Goal: Transaction & Acquisition: Purchase product/service

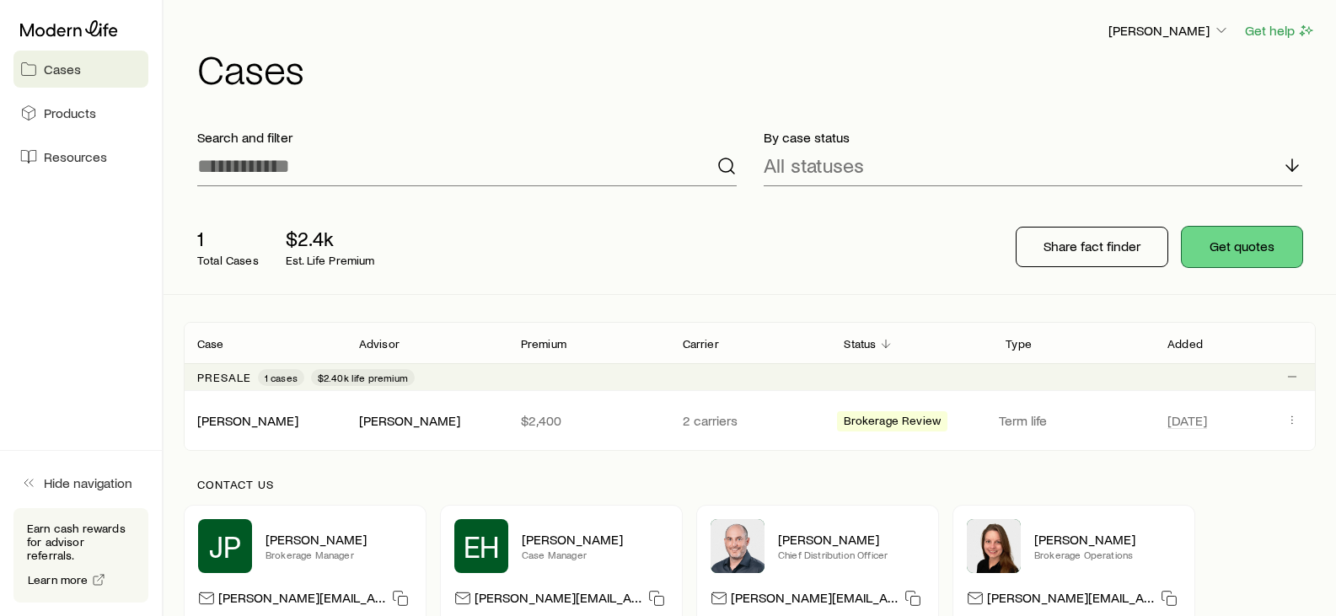
click at [1231, 241] on button "Get quotes" at bounding box center [1242, 247] width 121 height 40
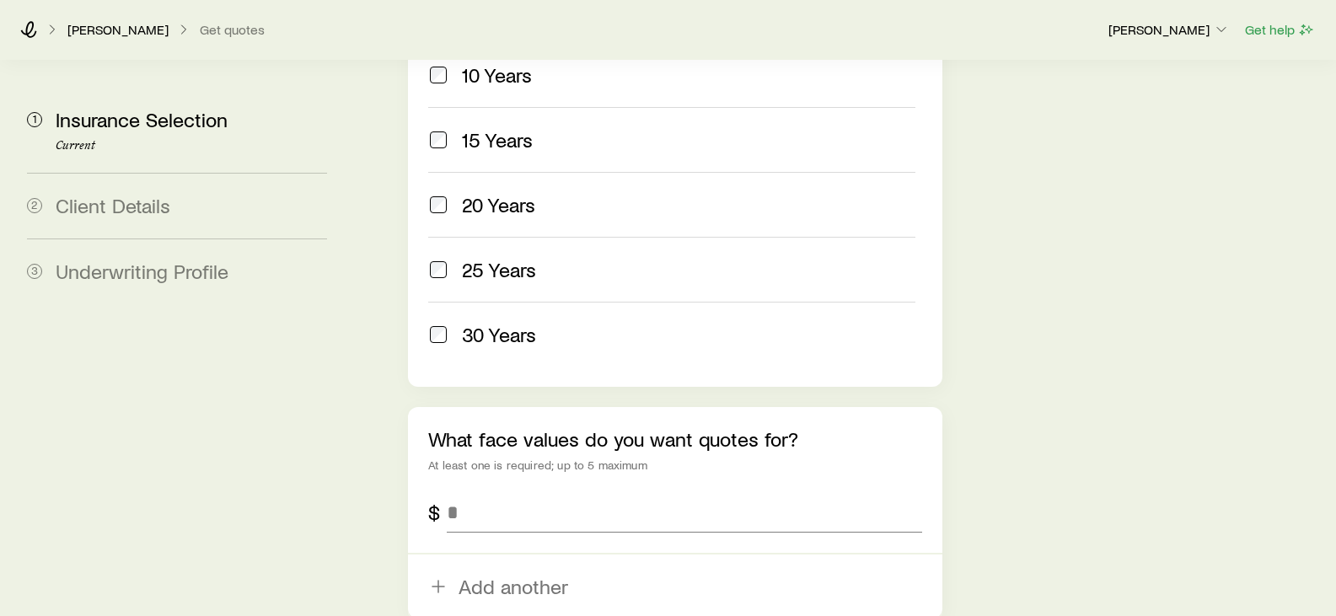
scroll to position [927, 0]
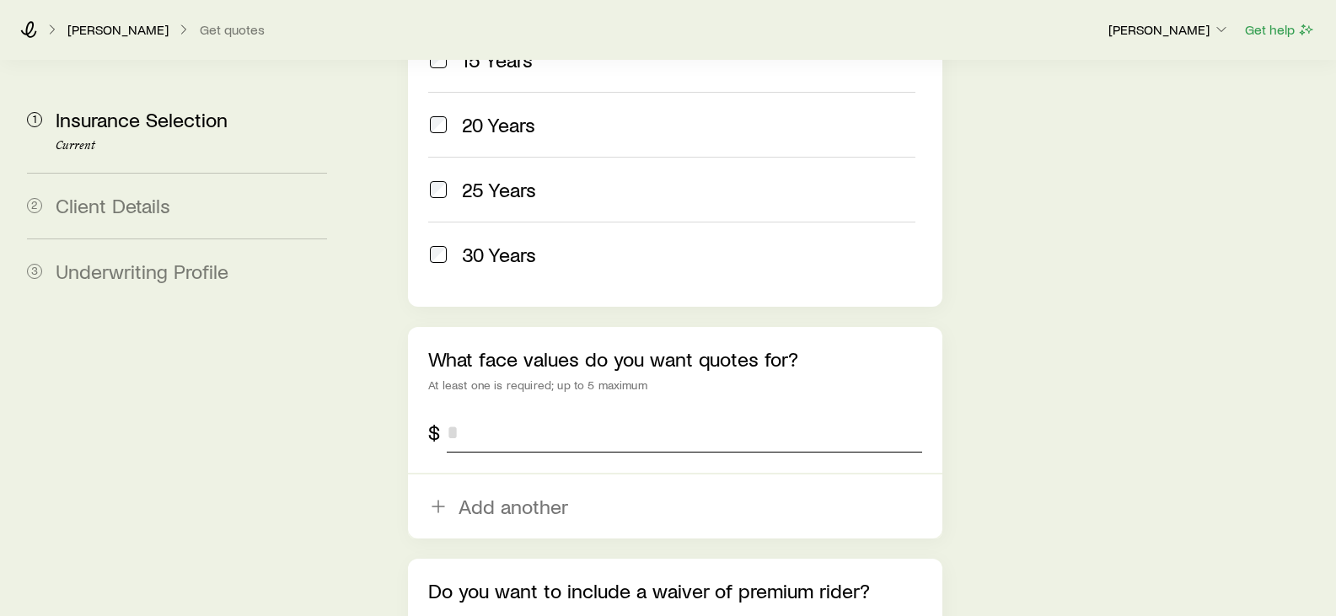
click at [596, 412] on input "tel" at bounding box center [684, 432] width 474 height 40
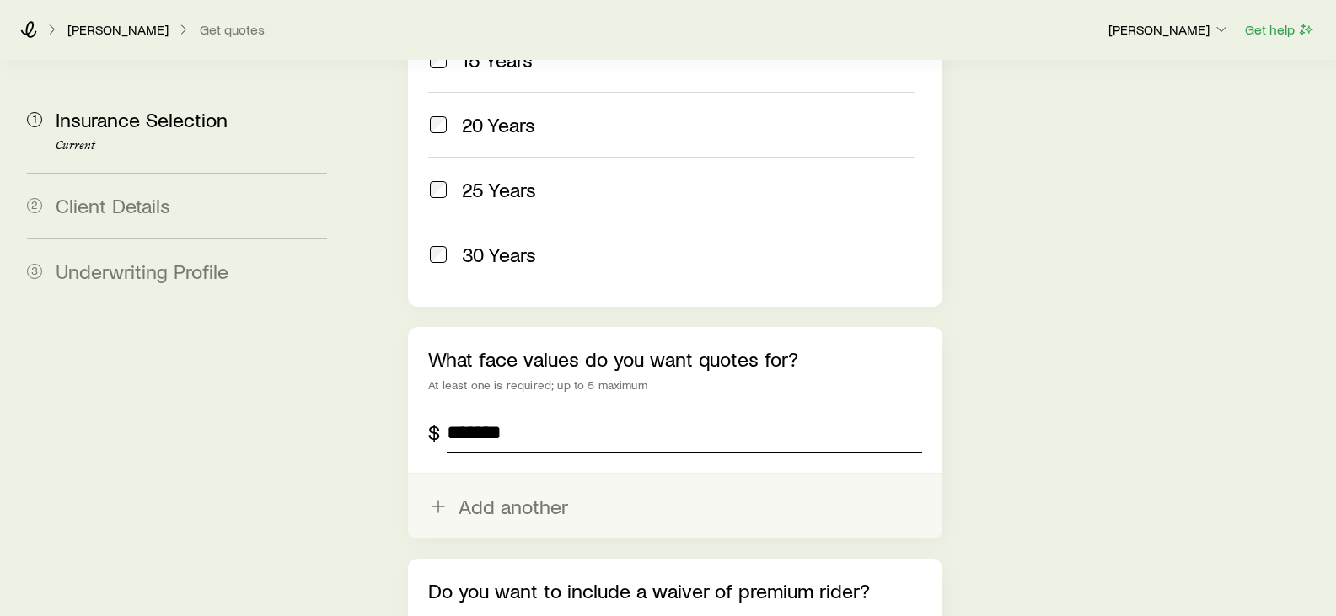
type input "*******"
click at [528, 474] on button "Add another" at bounding box center [674, 506] width 533 height 64
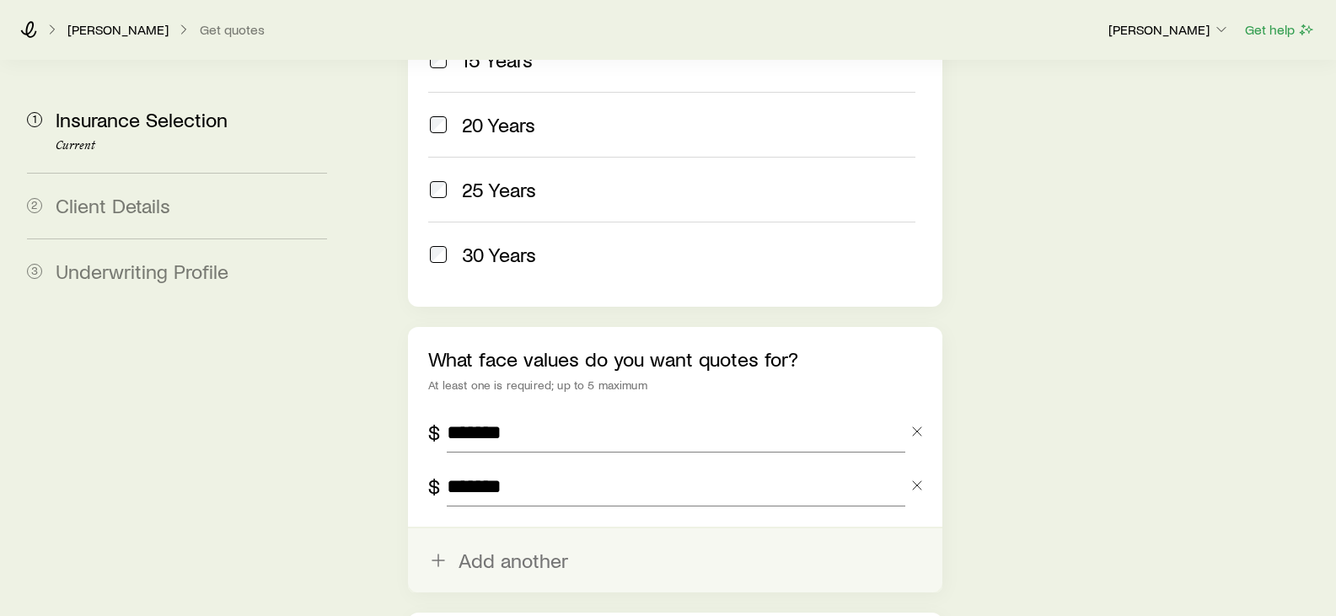
type input "*******"
click at [715, 528] on button "Add another" at bounding box center [674, 560] width 533 height 64
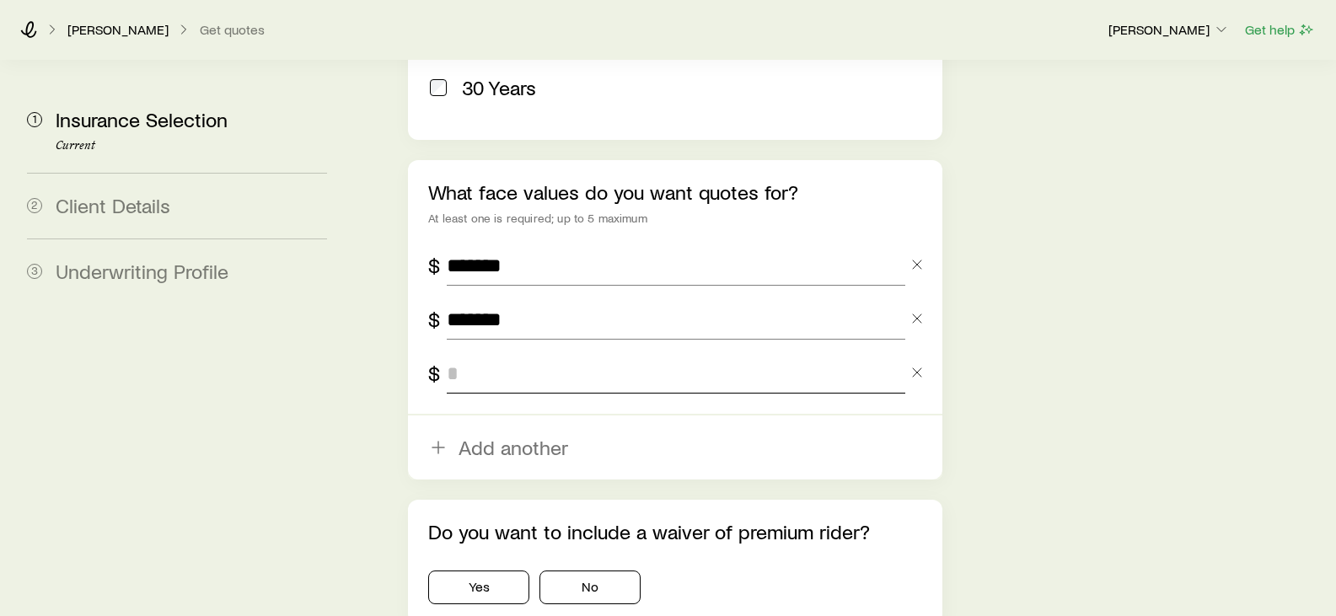
scroll to position [1180, 0]
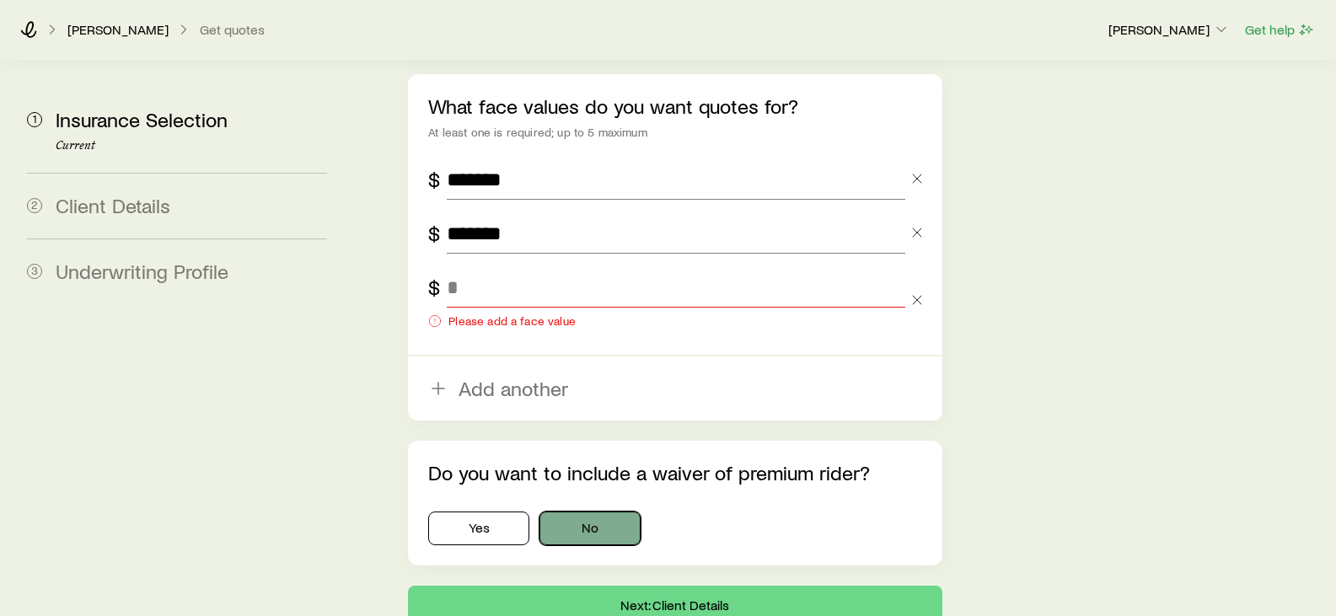
click at [582, 505] on div "Yes No" at bounding box center [674, 525] width 493 height 40
click at [485, 267] on input "tel" at bounding box center [676, 287] width 458 height 40
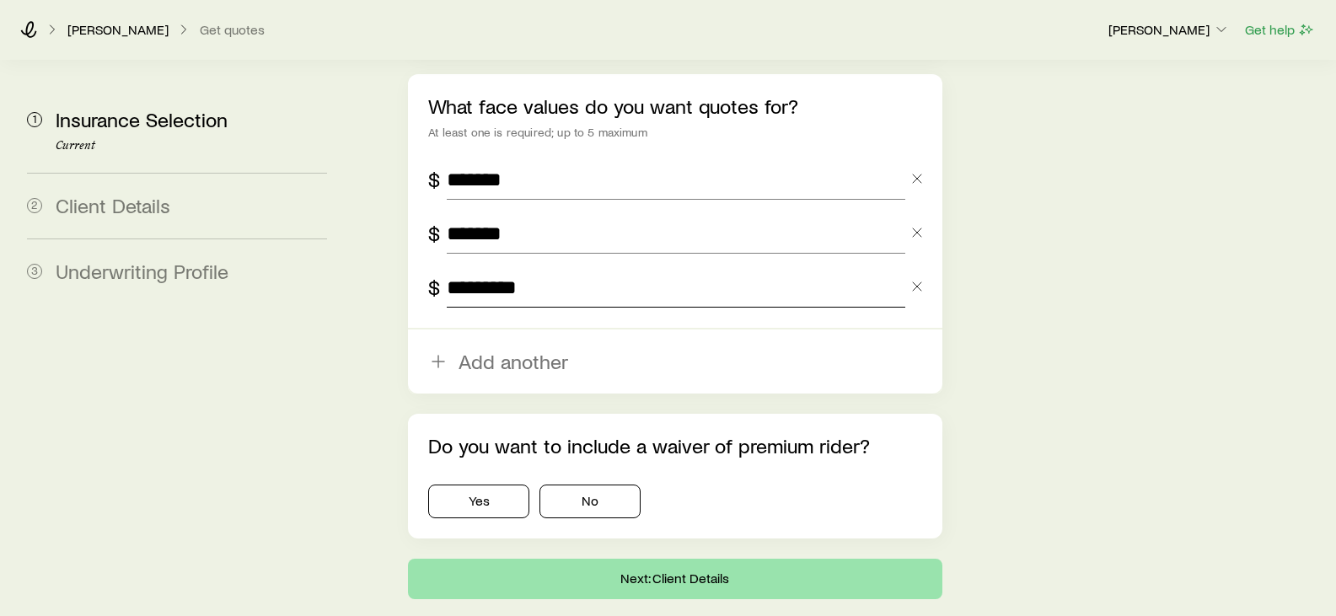
type input "*********"
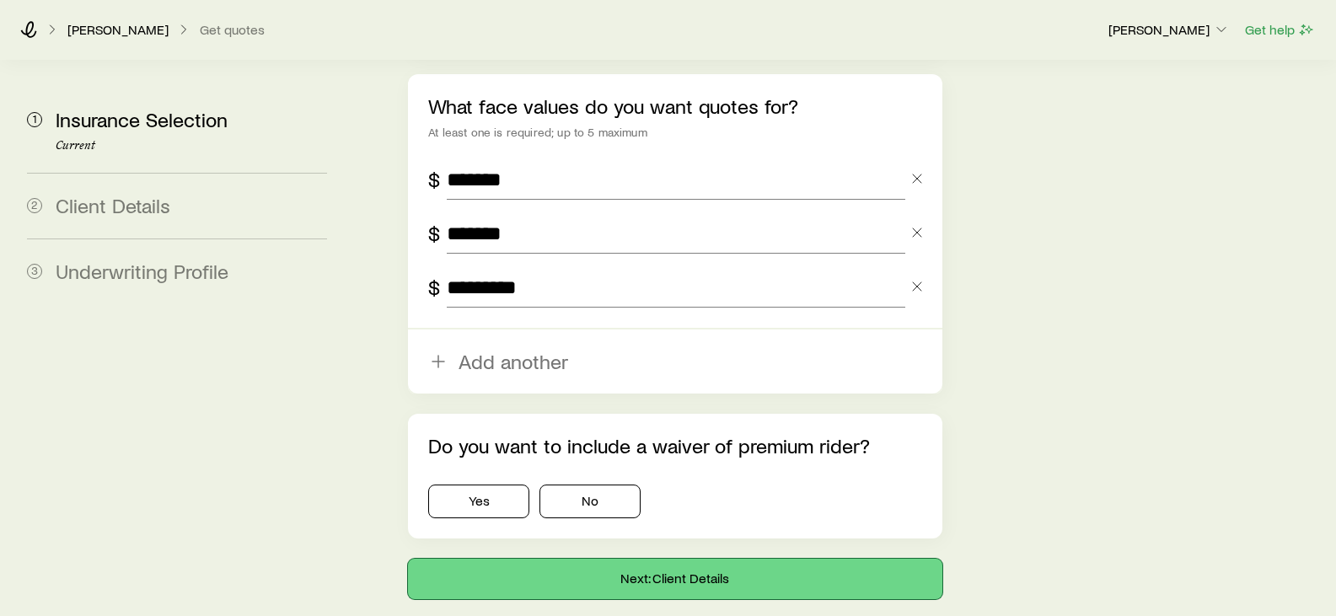
click at [662, 559] on button "Next: Client Details" at bounding box center [674, 579] width 533 height 40
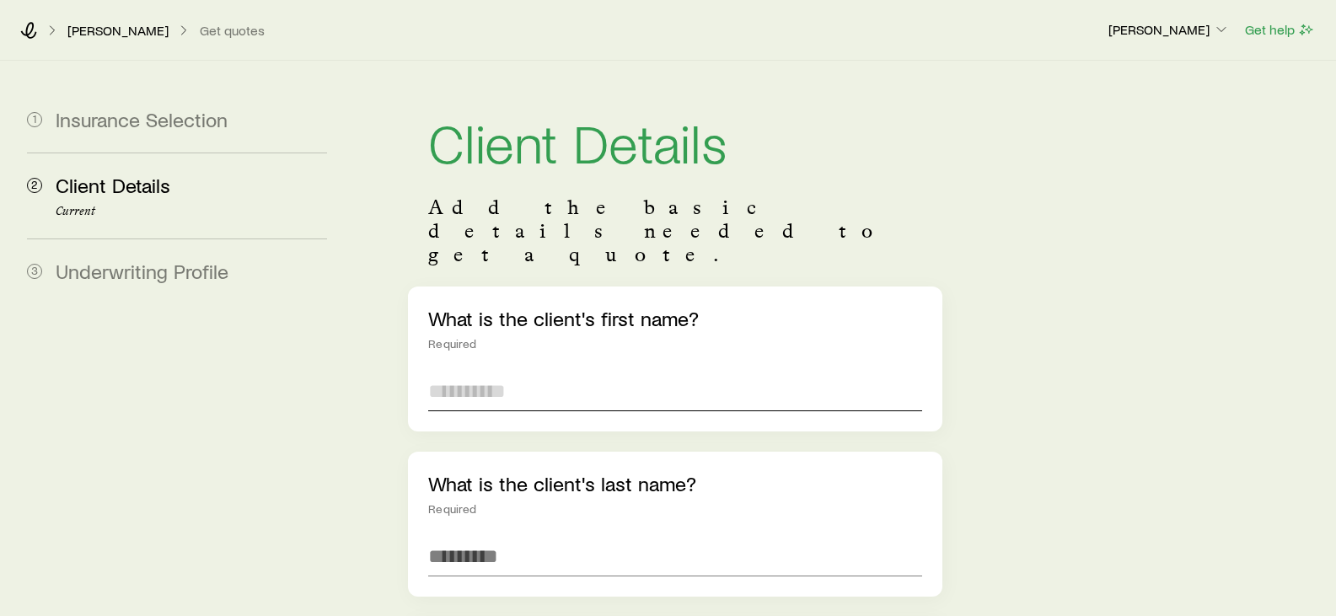
click at [539, 371] on input "text" at bounding box center [674, 391] width 493 height 40
type input "*****"
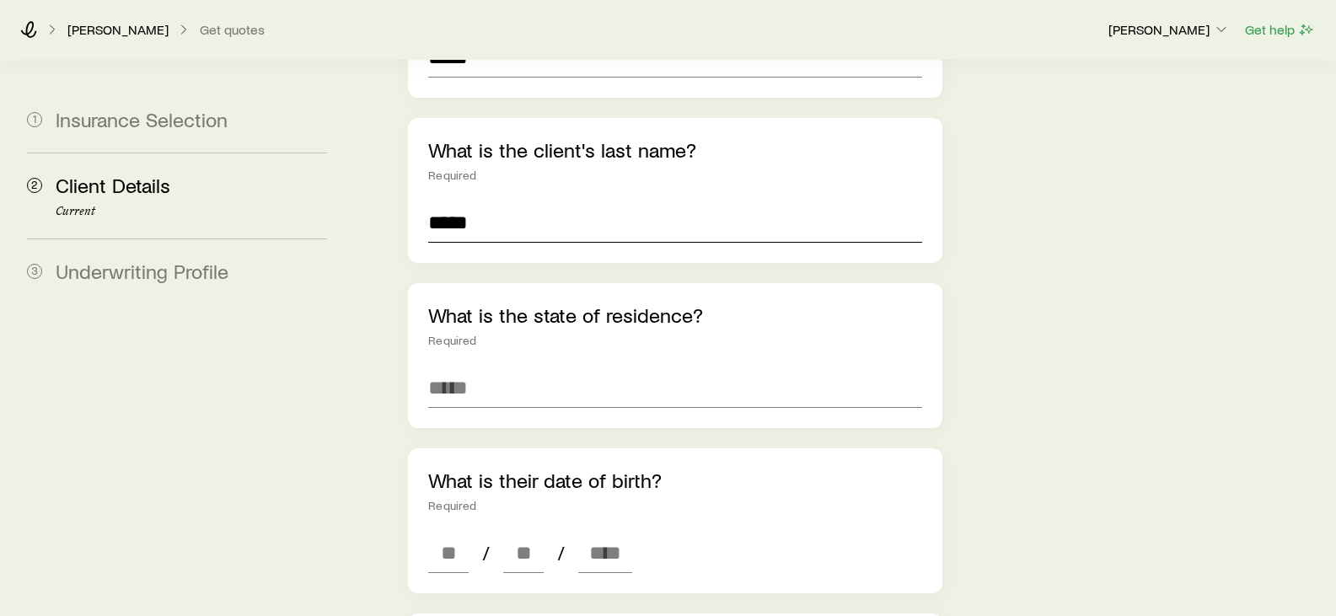
scroll to position [337, 0]
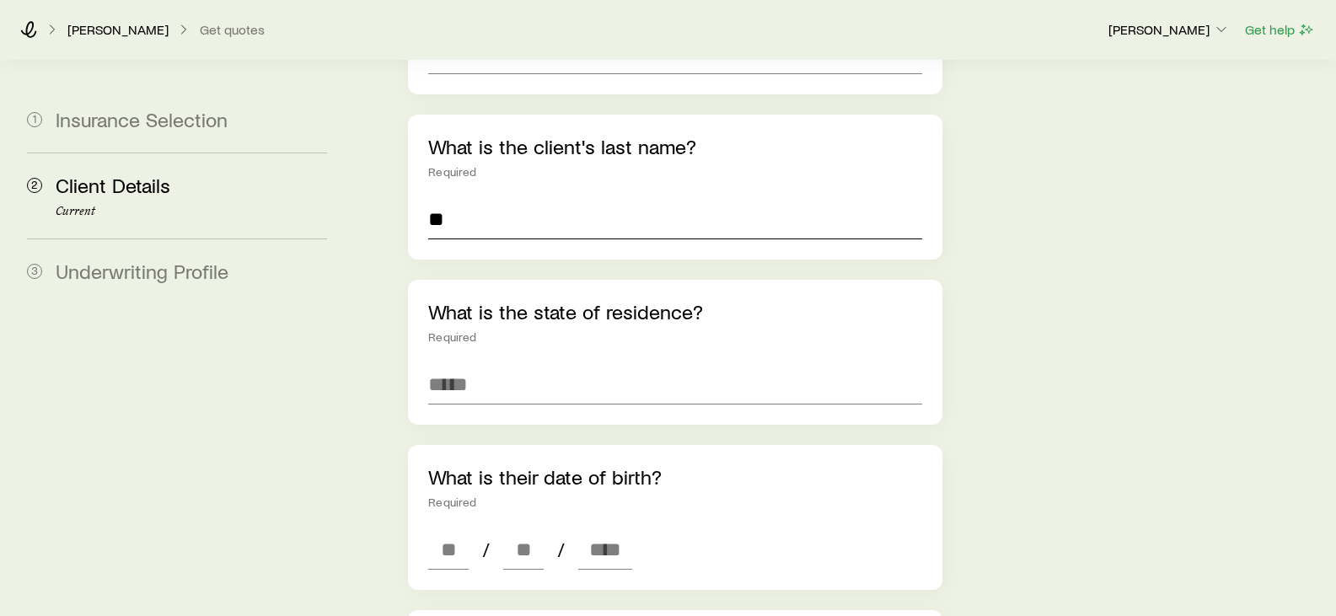
type input "*"
type input "******"
click at [569, 364] on input at bounding box center [674, 384] width 493 height 40
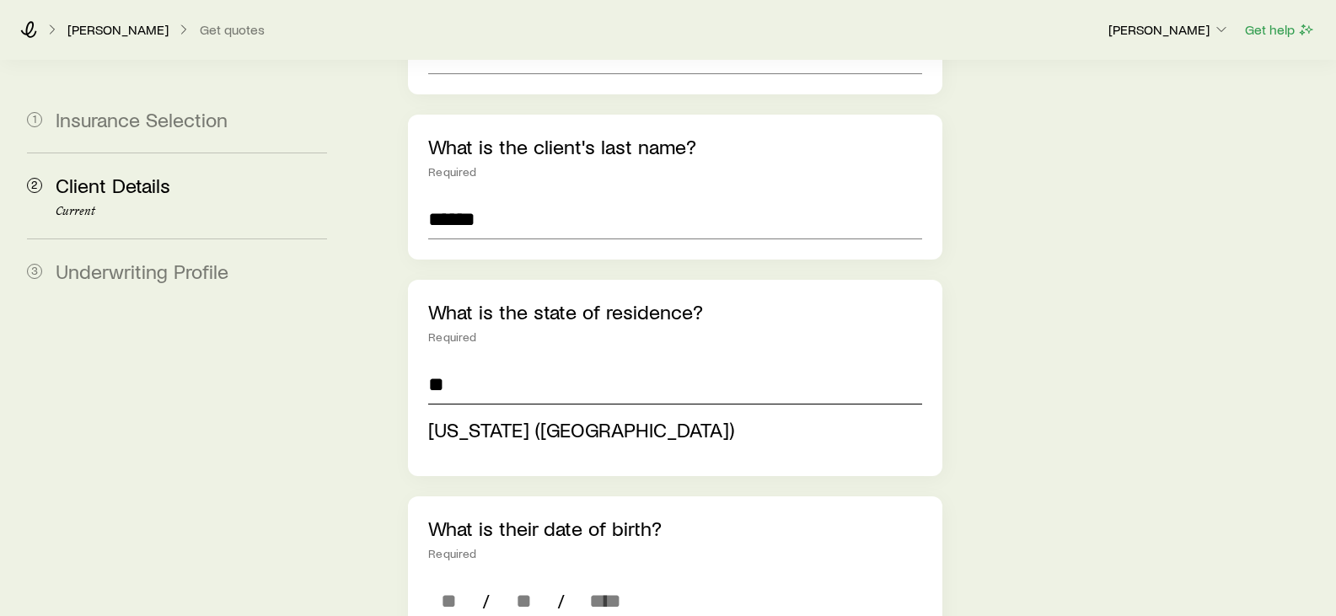
type input "**********"
click at [1048, 382] on div "**********" at bounding box center [842, 593] width 962 height 1739
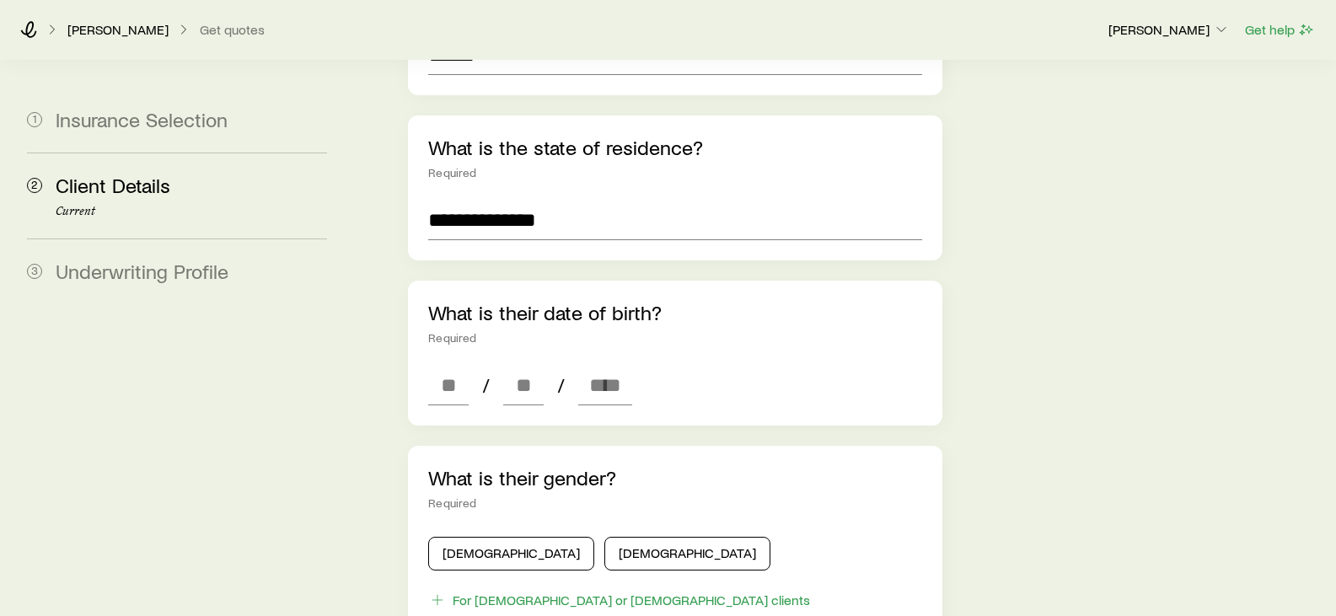
scroll to position [506, 0]
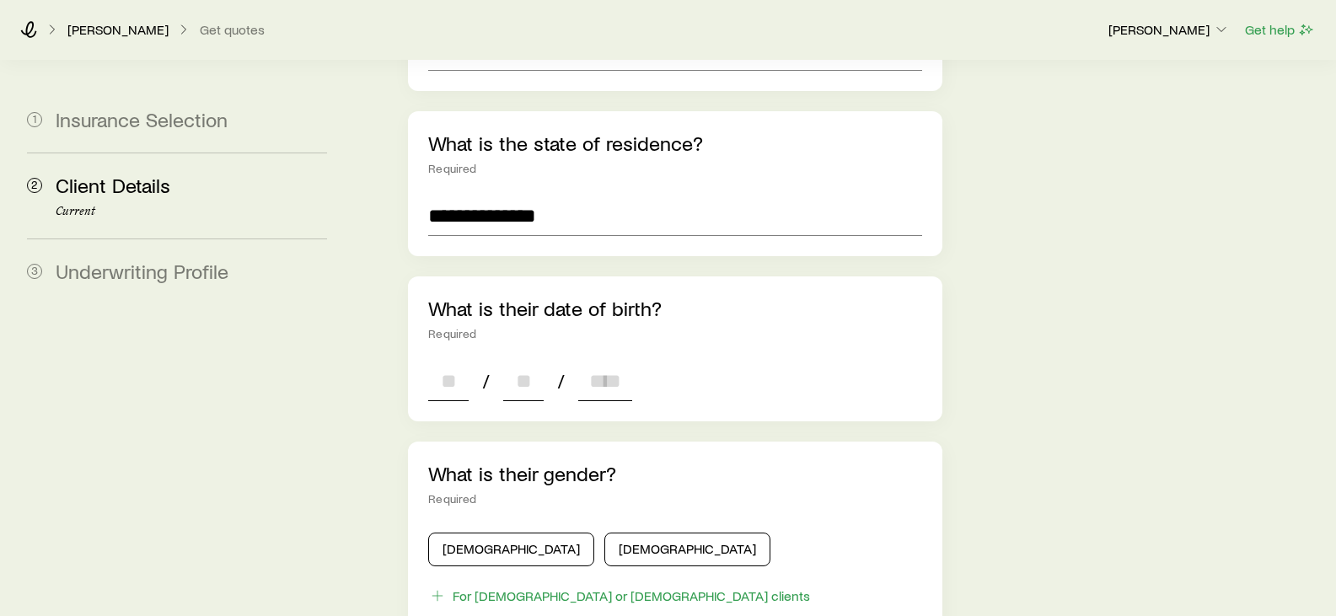
click at [441, 361] on input at bounding box center [448, 381] width 40 height 40
type input "**"
type input "****"
type input "*"
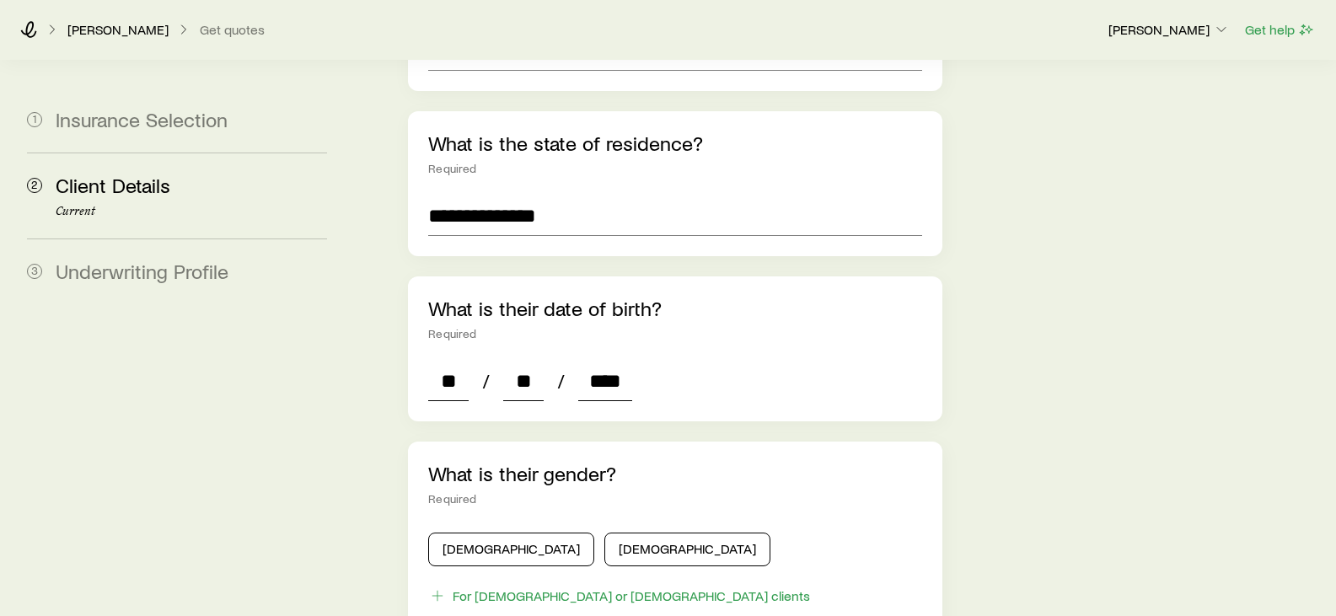
type input "*"
type input "****"
click at [604, 533] on button "[DEMOGRAPHIC_DATA]" at bounding box center [687, 550] width 166 height 34
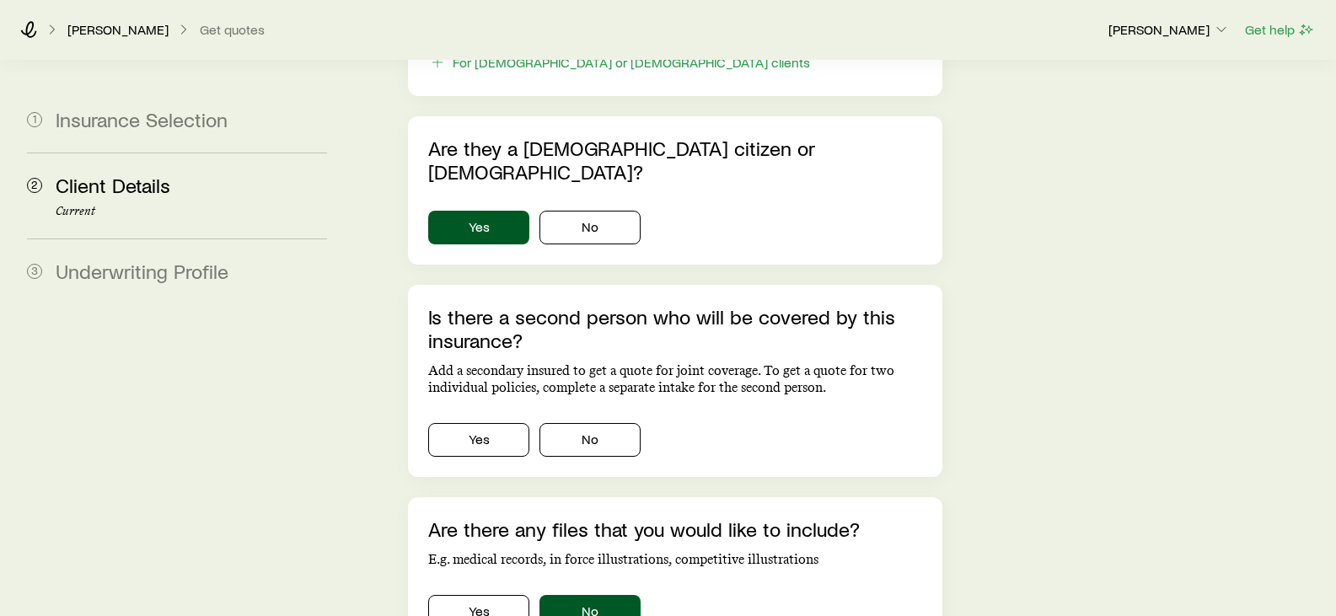
scroll to position [1096, 0]
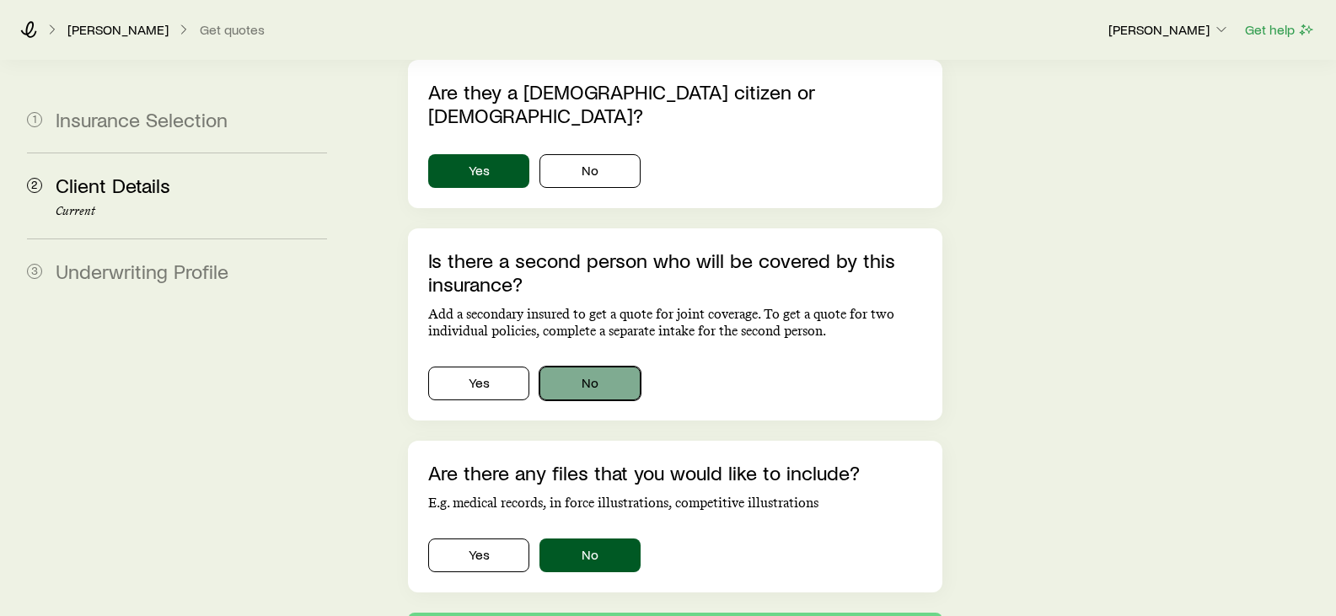
click at [579, 367] on button "No" at bounding box center [589, 384] width 101 height 34
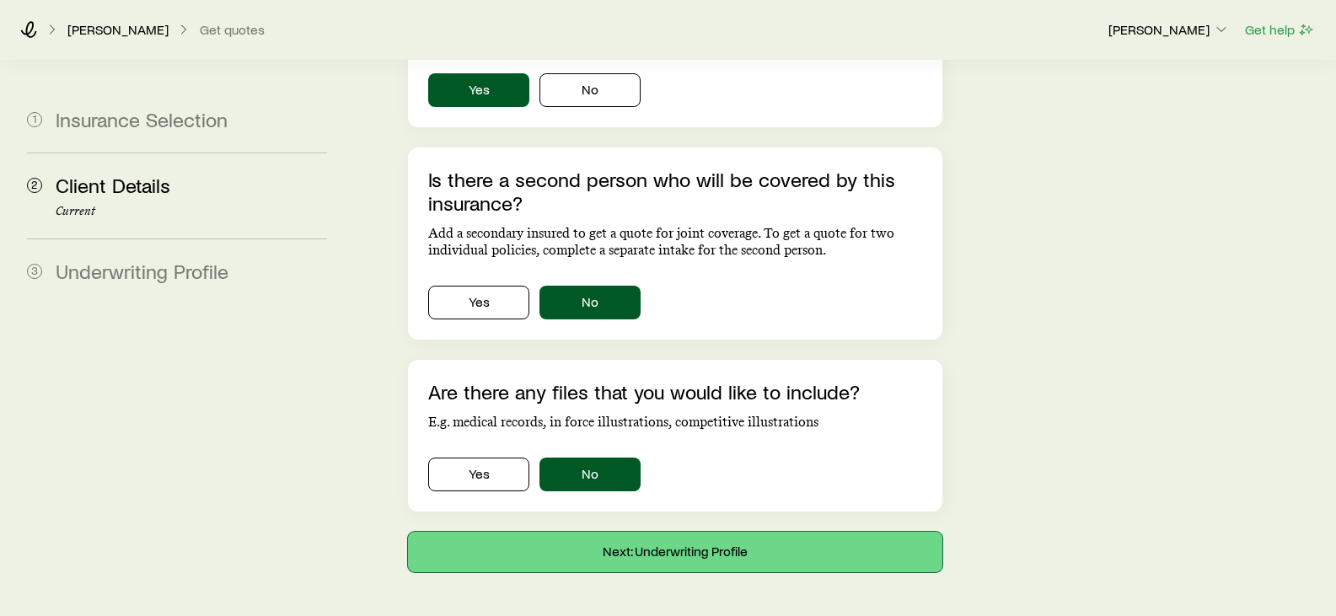
click at [659, 532] on button "Next: Underwriting Profile" at bounding box center [674, 552] width 533 height 40
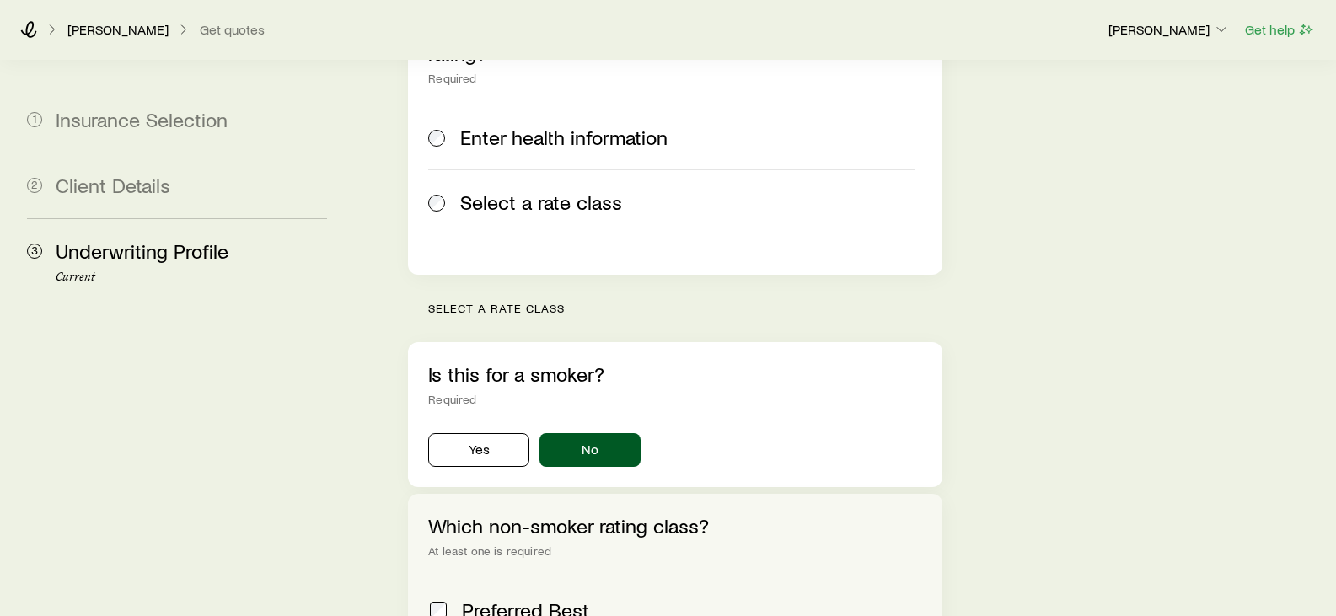
scroll to position [337, 0]
click at [592, 432] on button "No" at bounding box center [589, 449] width 101 height 34
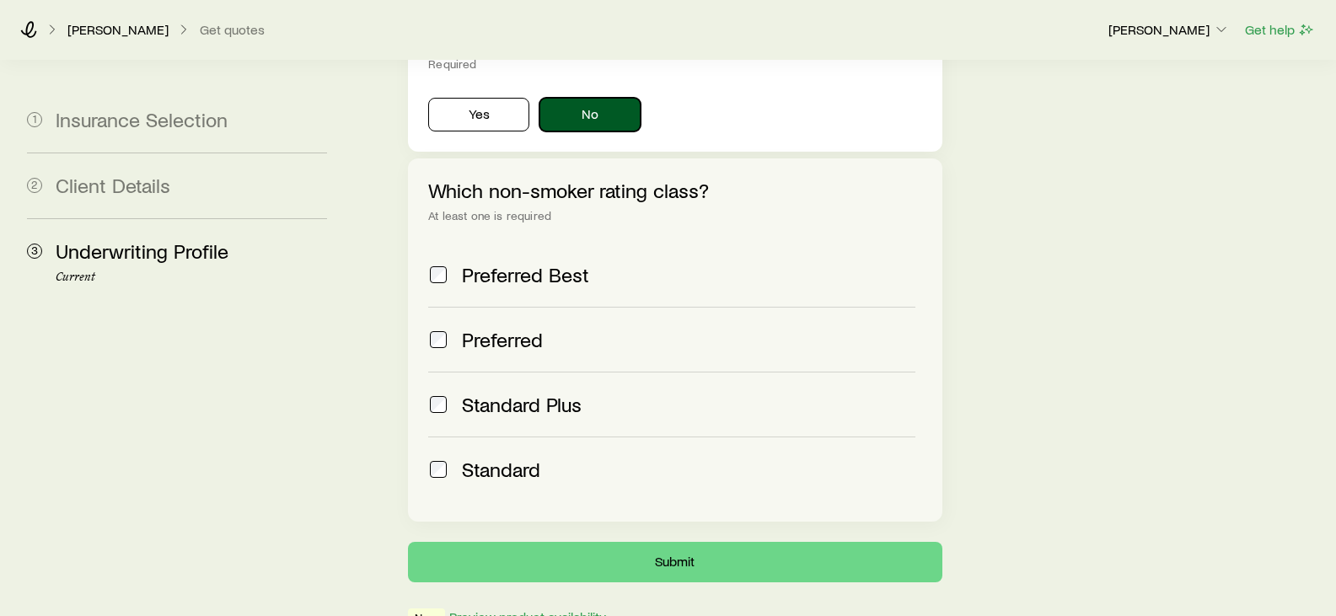
scroll to position [674, 0]
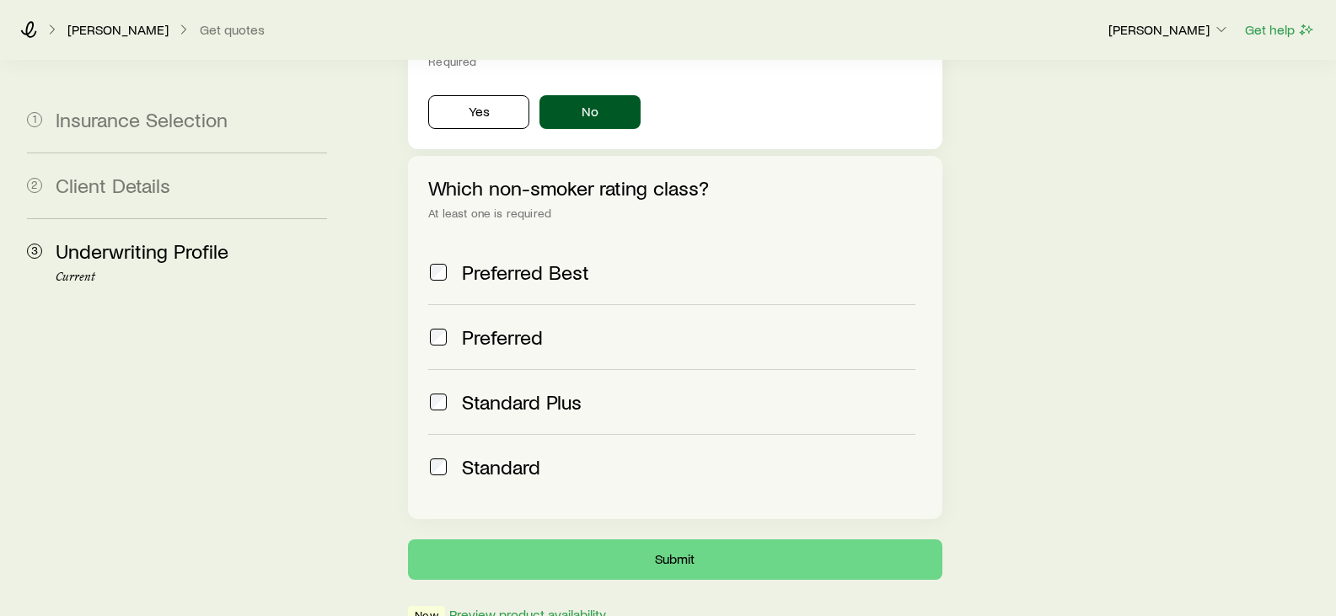
click at [441, 260] on span at bounding box center [438, 272] width 20 height 24
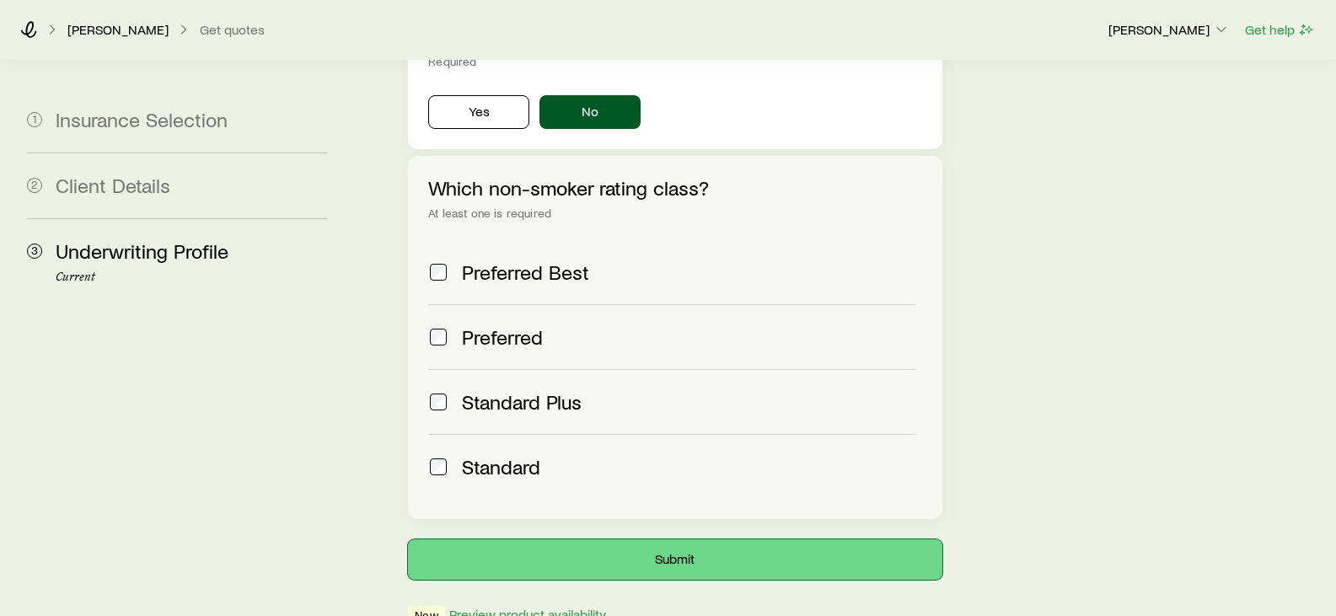
click at [652, 539] on button "Submit" at bounding box center [674, 559] width 533 height 40
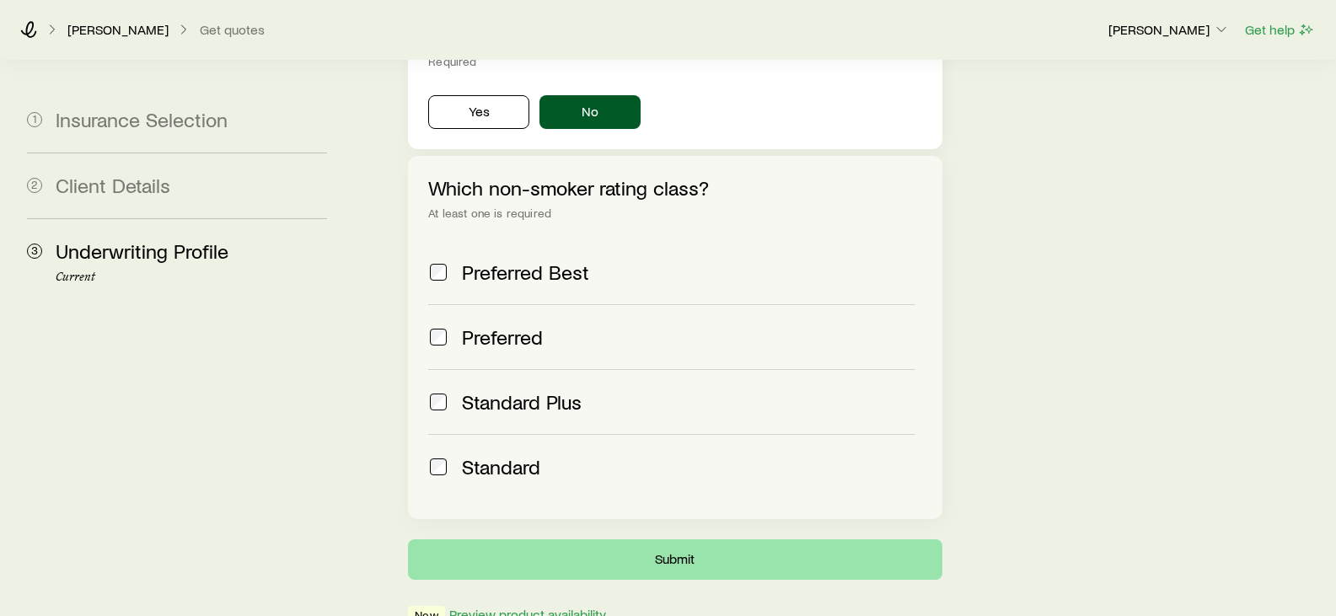
scroll to position [0, 0]
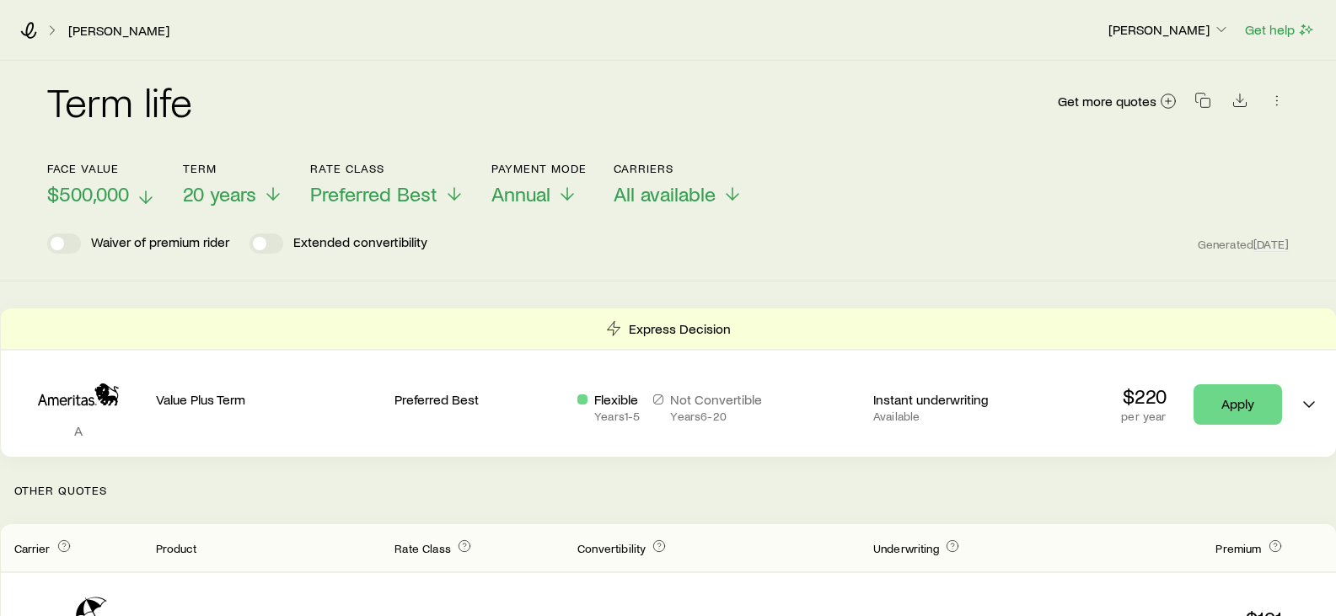
click at [146, 195] on line at bounding box center [146, 197] width 0 height 12
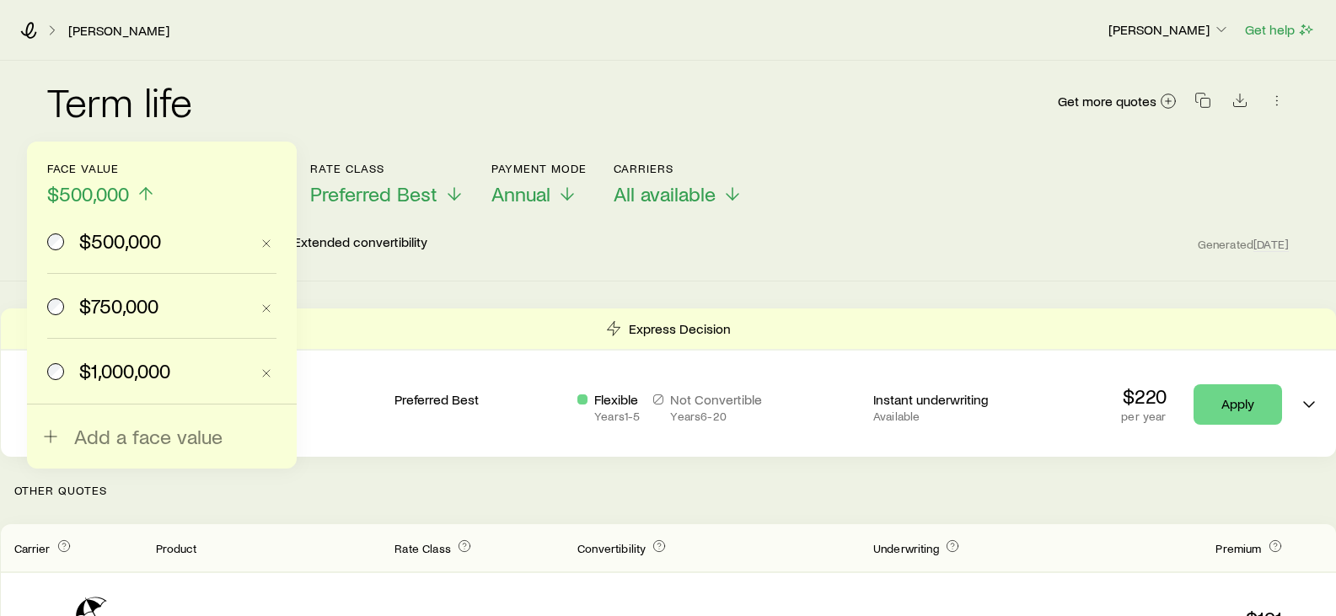
click at [119, 310] on span "$750,000" at bounding box center [118, 306] width 79 height 24
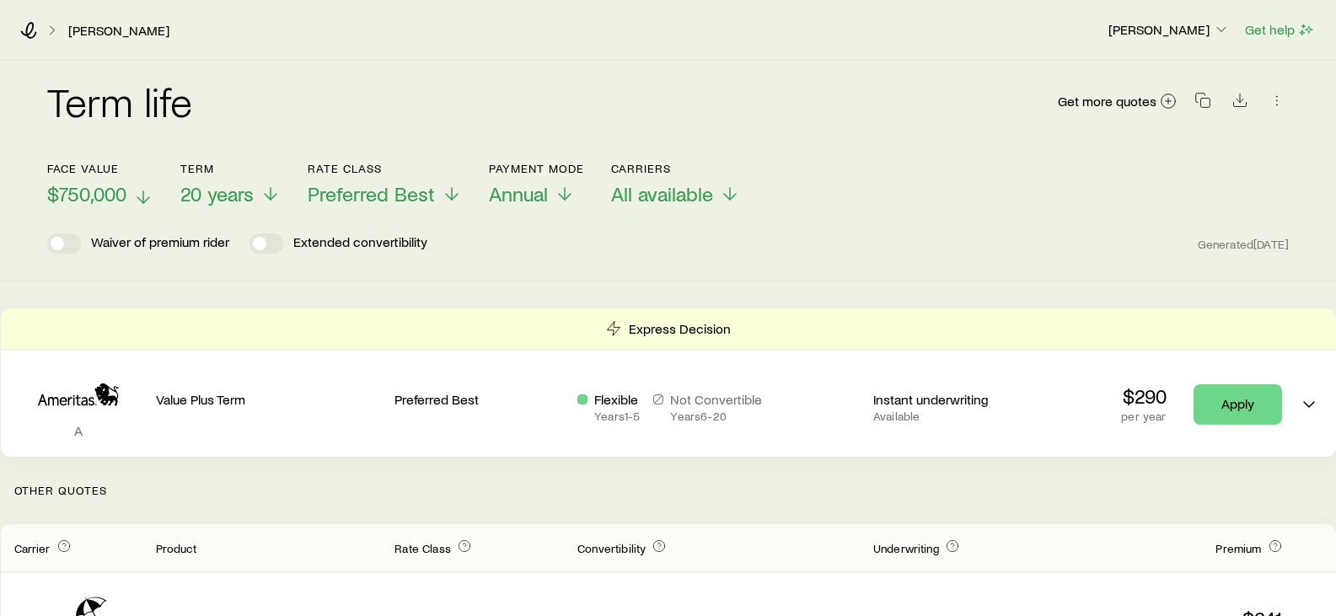
click at [145, 200] on icon at bounding box center [143, 197] width 20 height 20
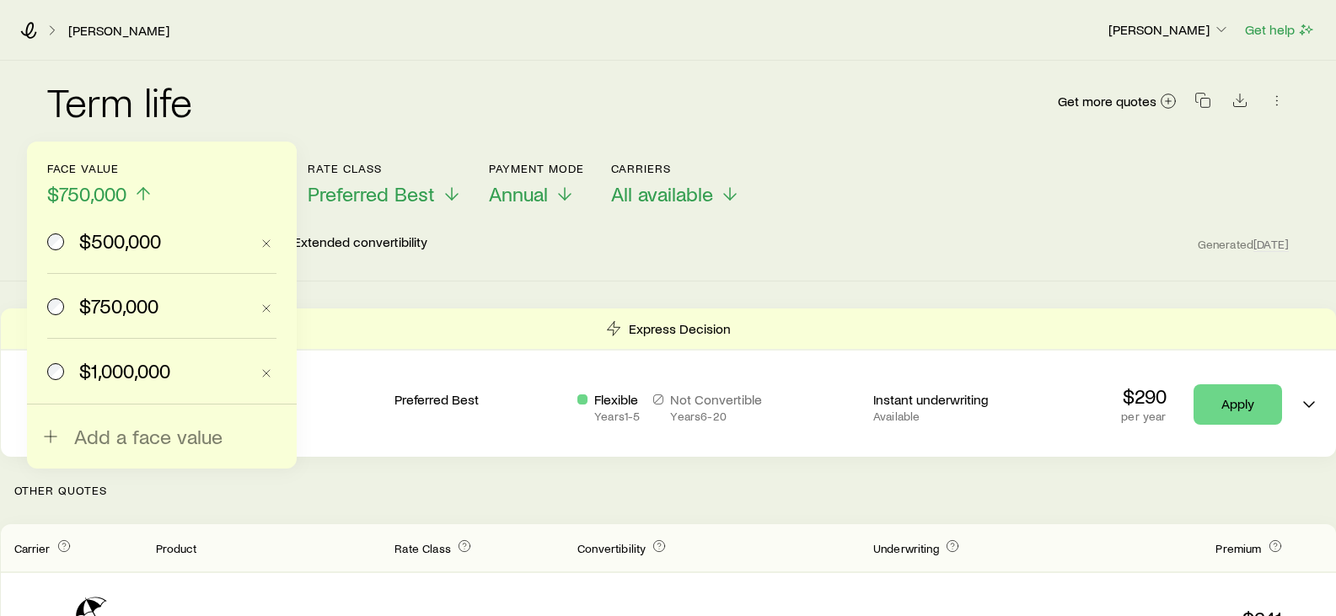
click at [122, 231] on span "$500,000" at bounding box center [120, 241] width 82 height 24
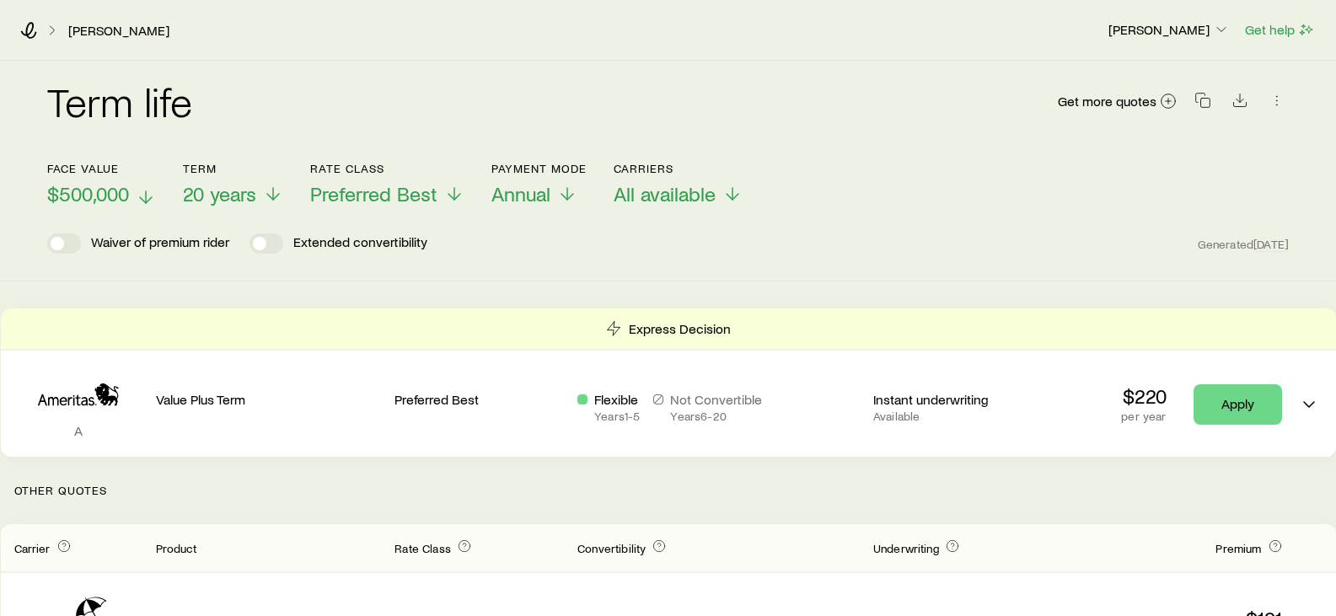
click at [147, 194] on icon at bounding box center [146, 197] width 20 height 20
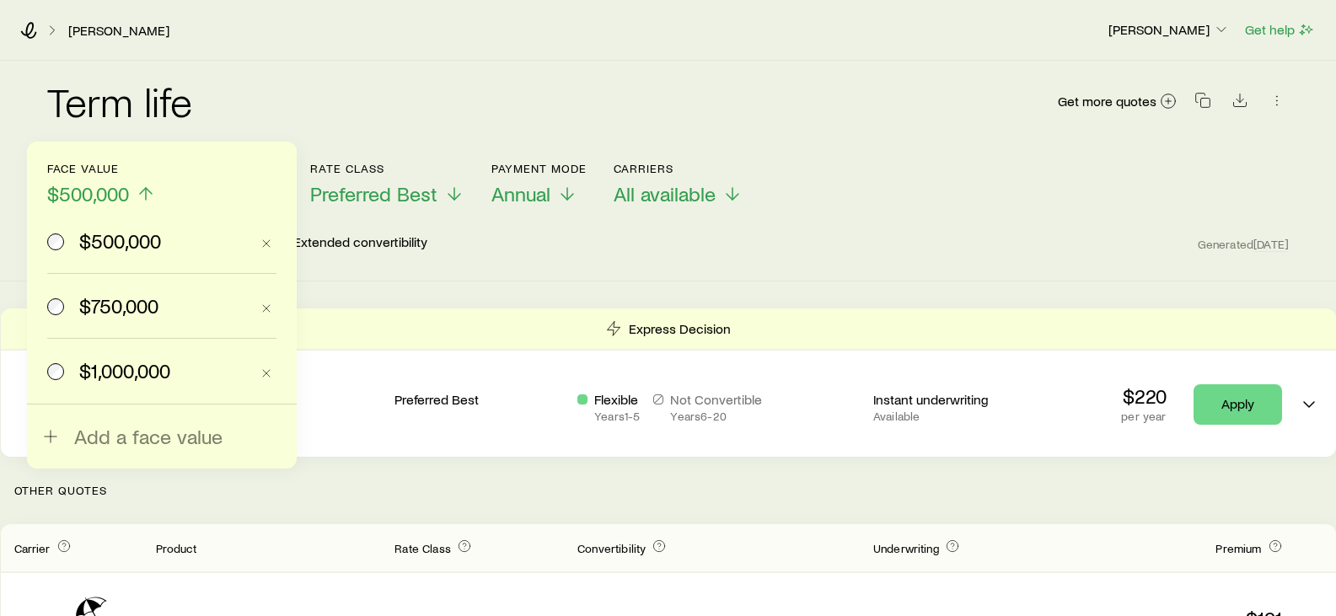
click at [119, 306] on span "$750,000" at bounding box center [118, 306] width 79 height 24
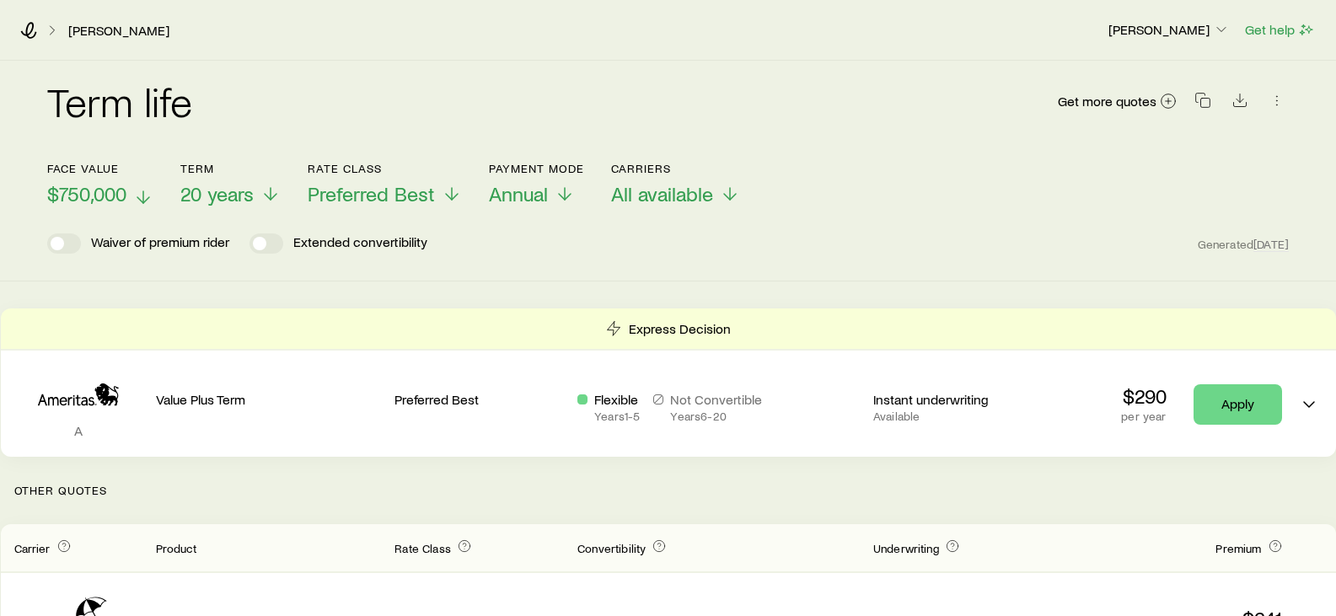
click at [142, 198] on icon at bounding box center [143, 197] width 20 height 20
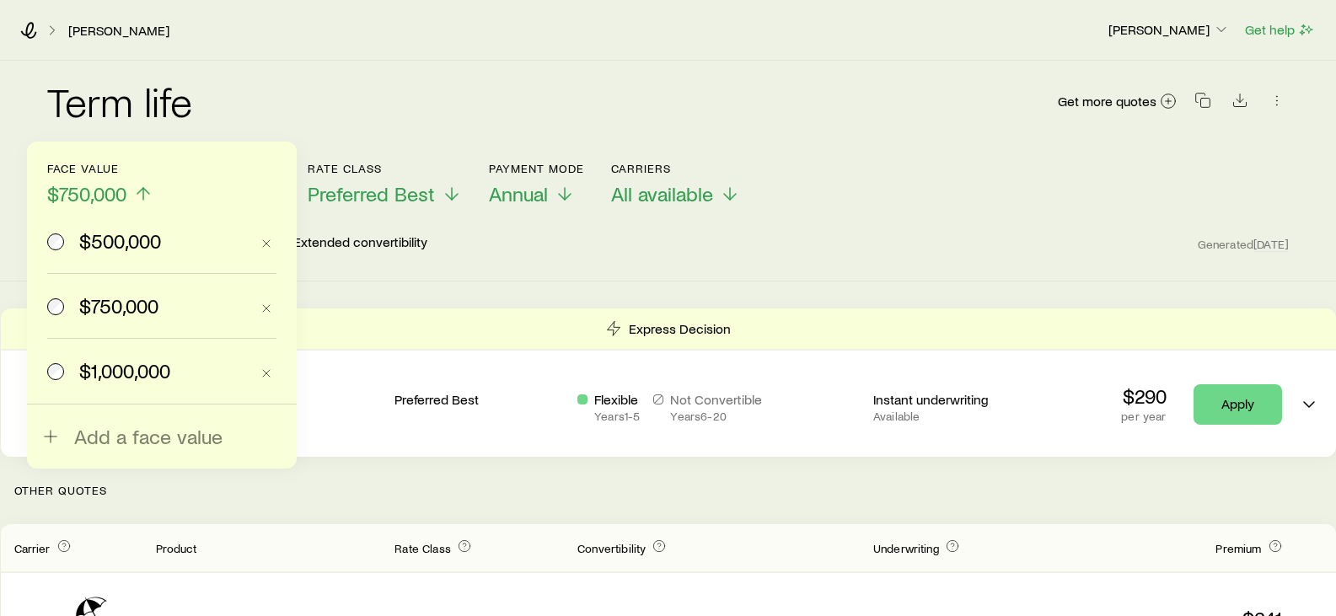
click at [127, 362] on span "$1,000,000" at bounding box center [124, 371] width 91 height 24
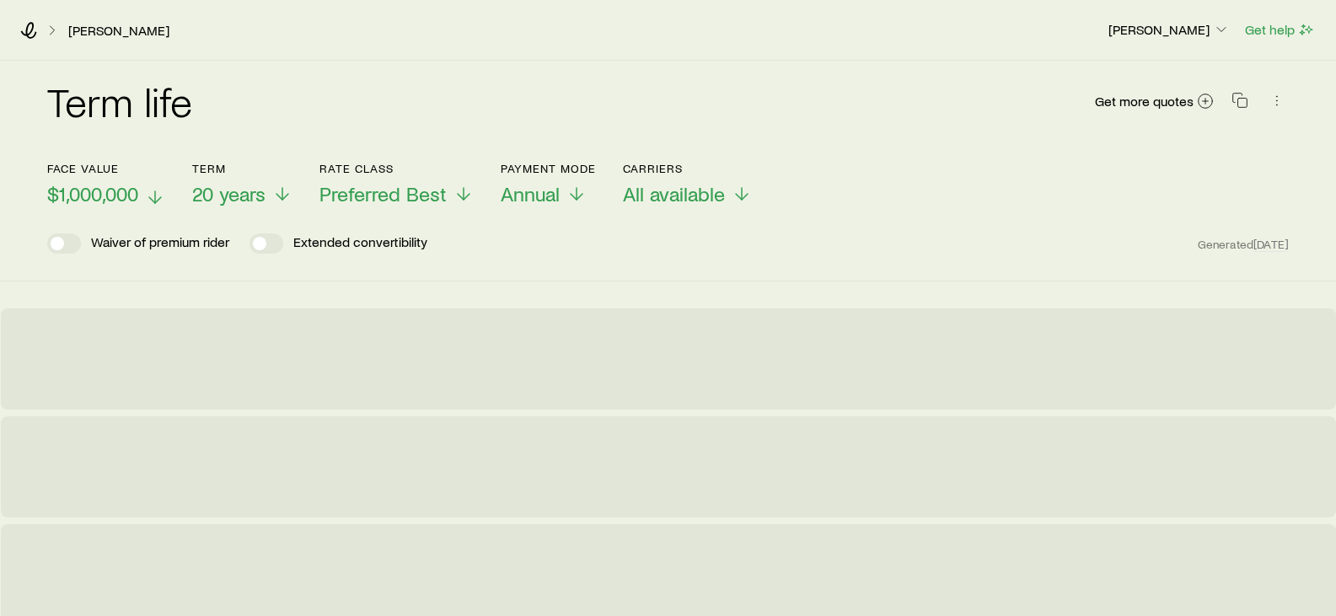
click at [155, 196] on line at bounding box center [155, 197] width 0 height 12
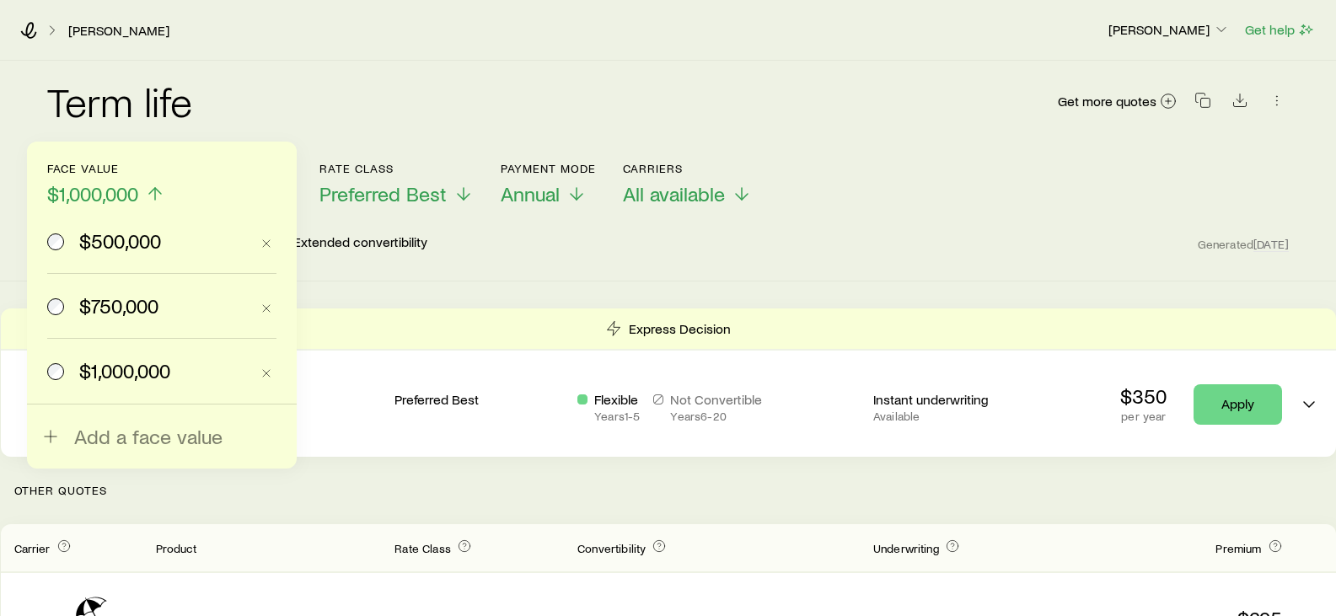
click at [139, 240] on span "$500,000" at bounding box center [120, 241] width 82 height 24
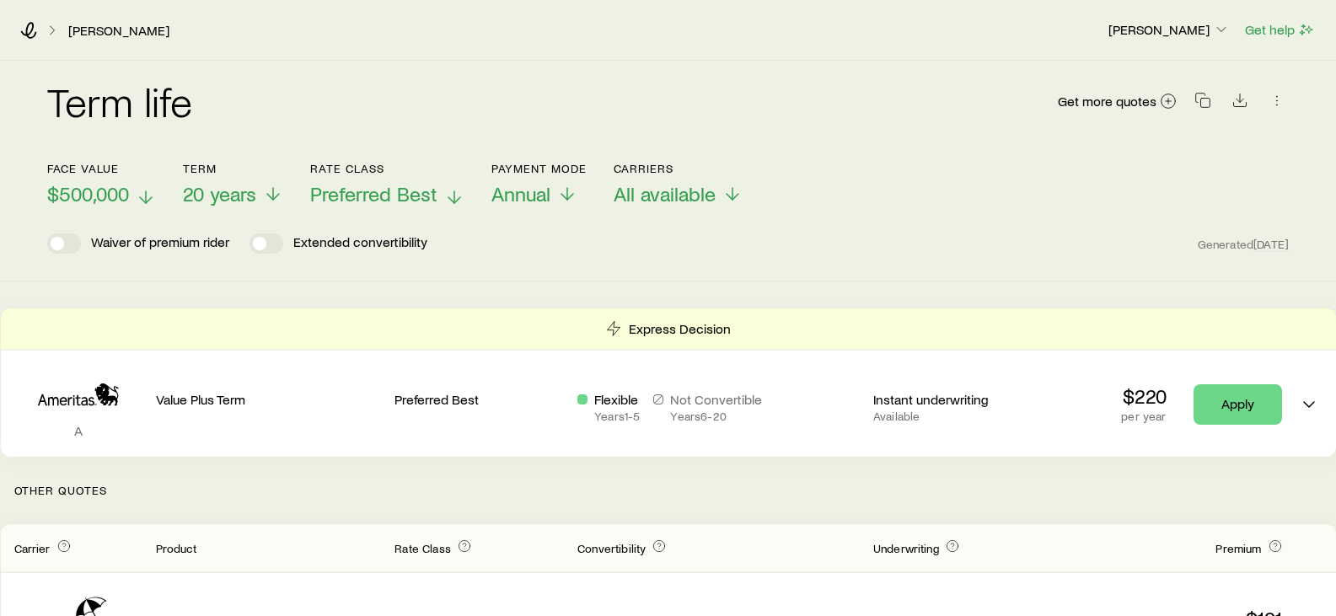
click at [416, 194] on span "Preferred Best" at bounding box center [373, 194] width 127 height 24
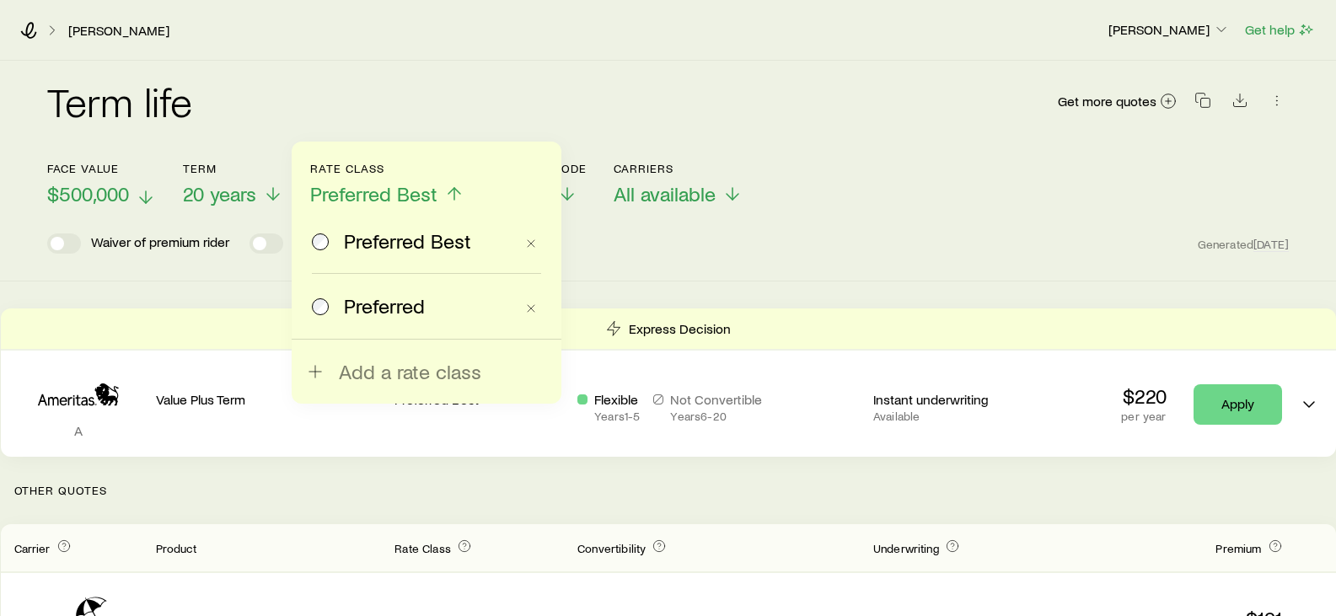
click at [424, 249] on span "Preferred Best" at bounding box center [407, 241] width 127 height 24
click at [151, 201] on icon at bounding box center [146, 197] width 20 height 20
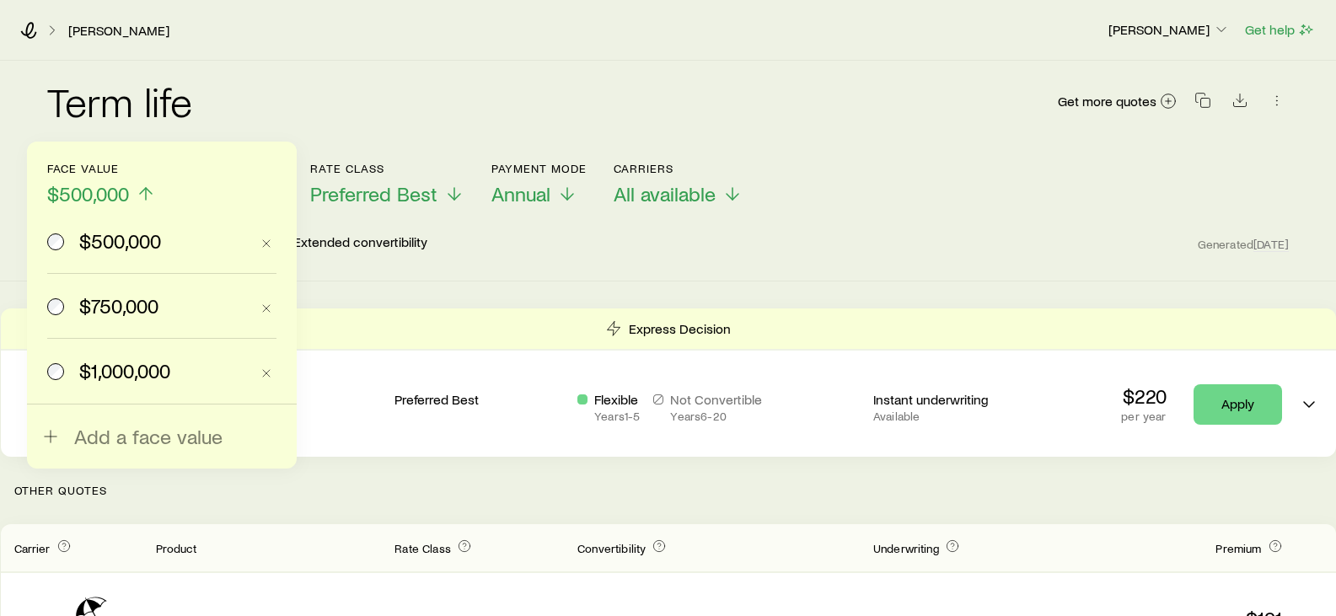
click at [119, 303] on span "$750,000" at bounding box center [118, 306] width 79 height 24
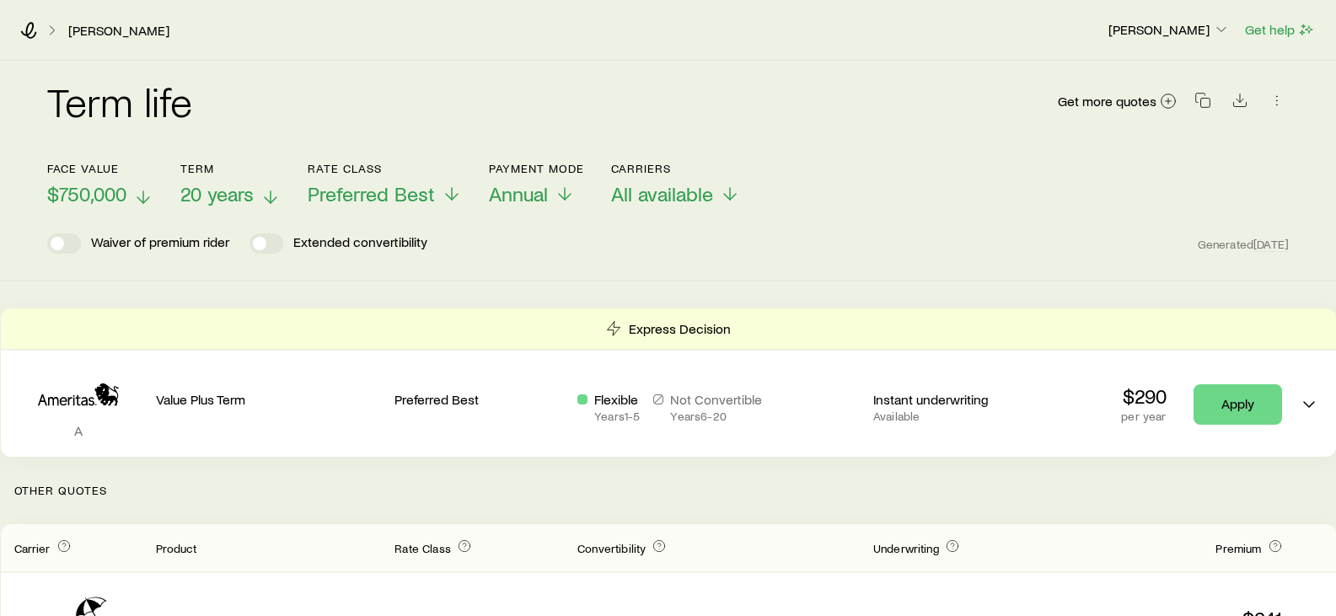
click at [271, 196] on line at bounding box center [271, 197] width 0 height 12
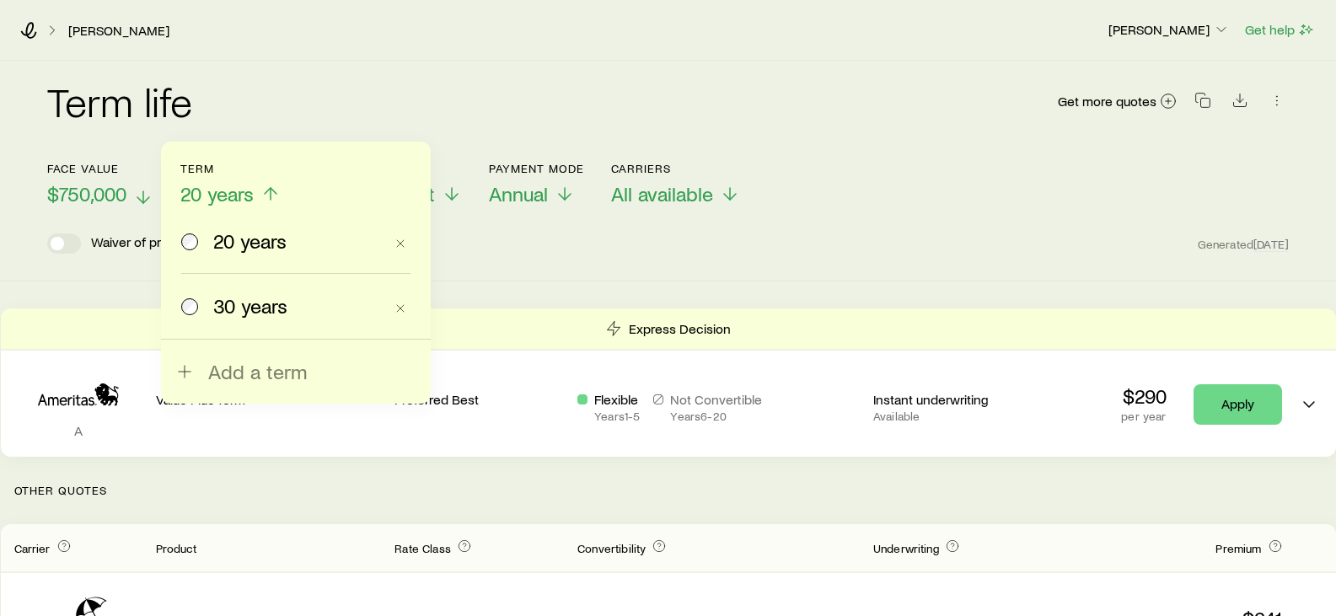
click at [249, 311] on span "30 years" at bounding box center [250, 306] width 74 height 24
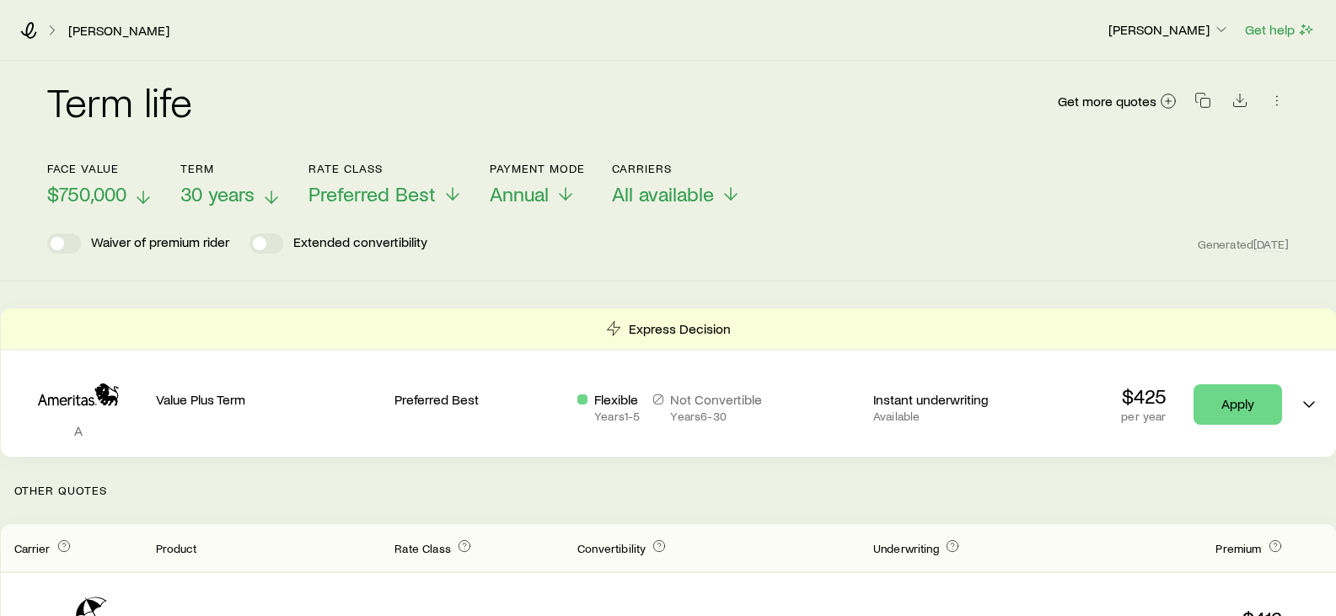
click at [142, 200] on icon at bounding box center [143, 197] width 20 height 20
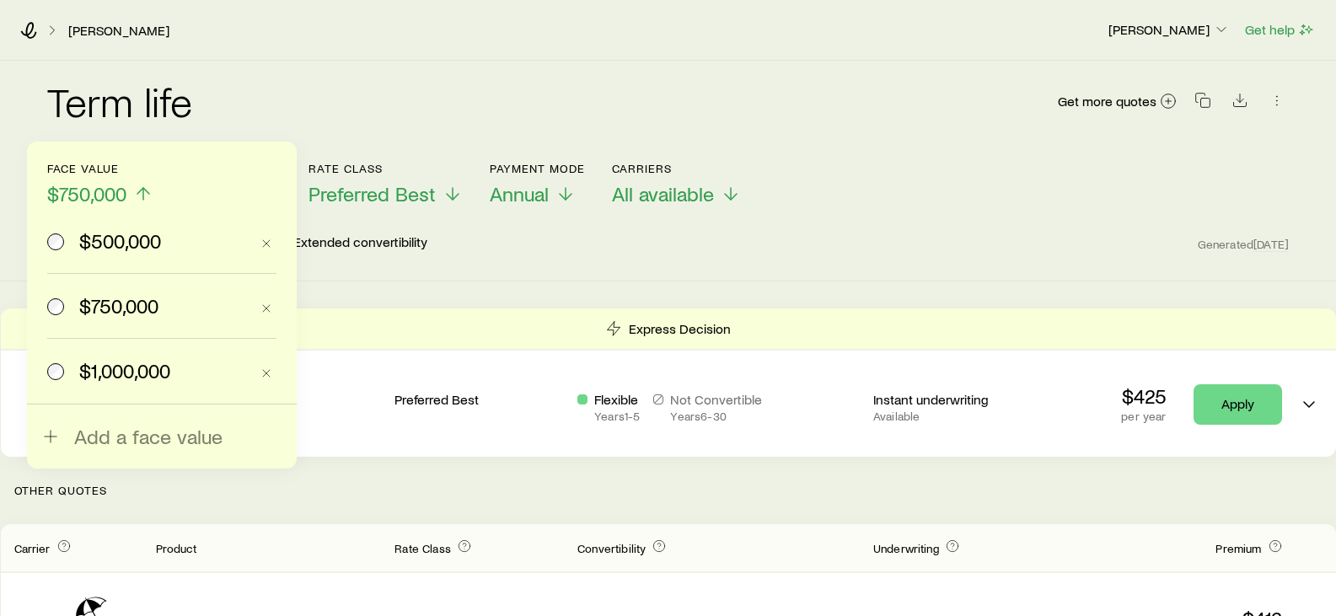
click at [137, 244] on span "$500,000" at bounding box center [120, 241] width 82 height 24
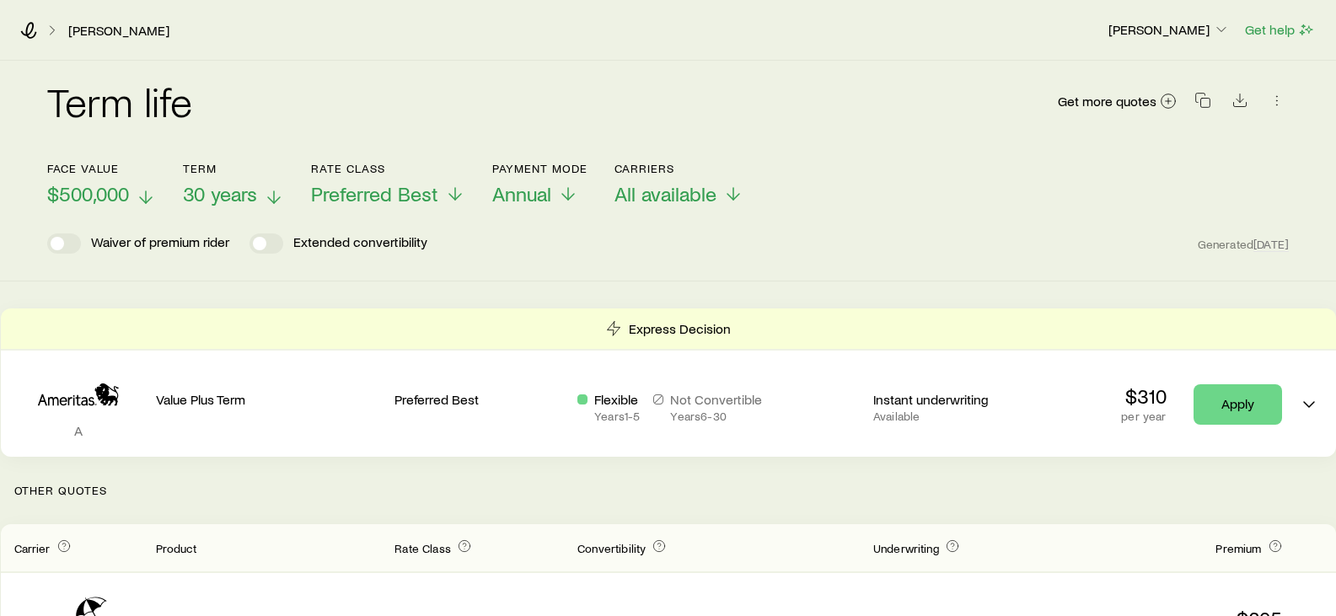
click at [280, 197] on icon at bounding box center [274, 197] width 20 height 20
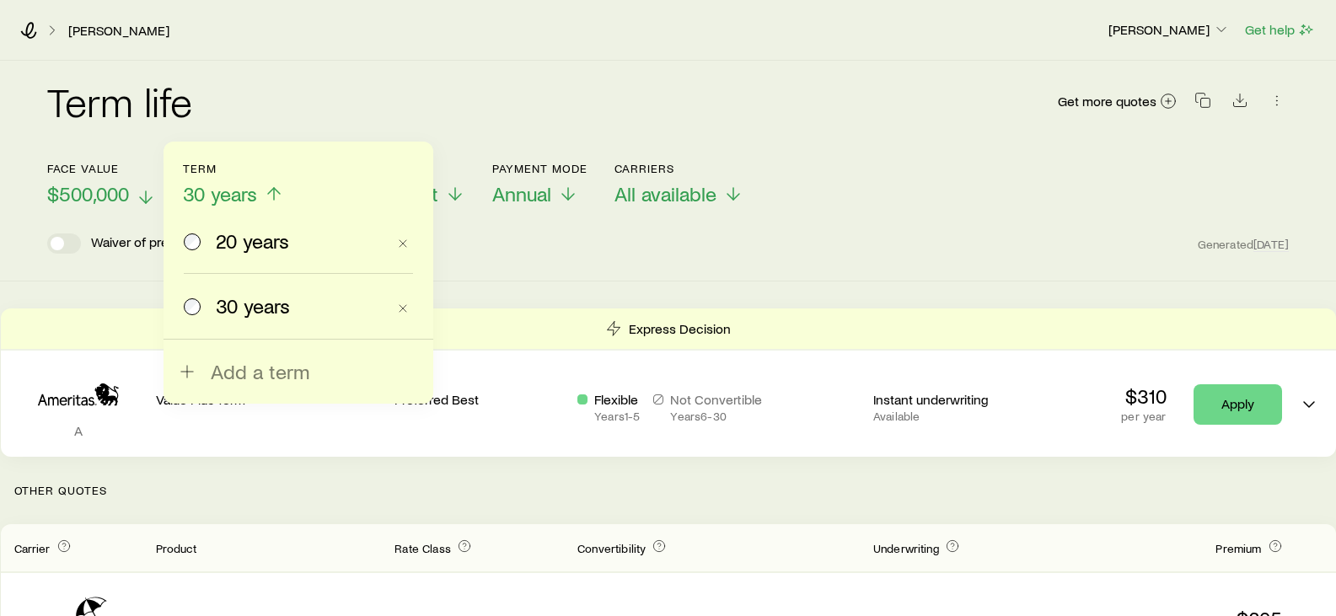
click at [257, 241] on span "20 years" at bounding box center [252, 241] width 73 height 24
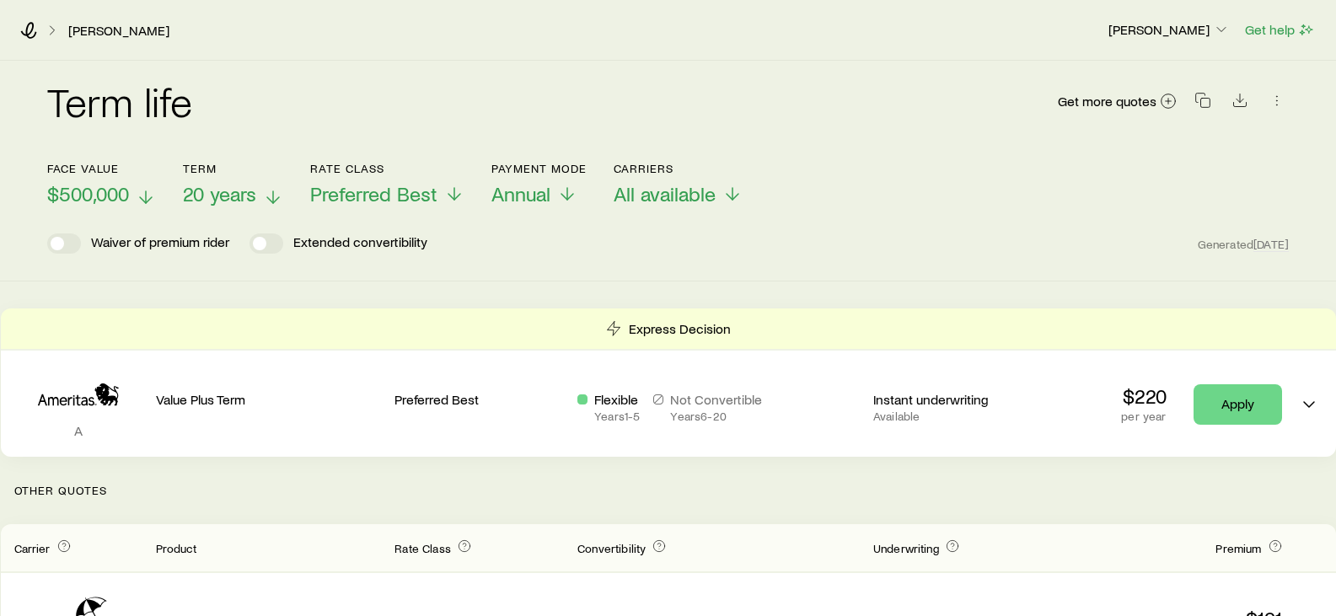
click at [271, 197] on icon at bounding box center [273, 197] width 20 height 20
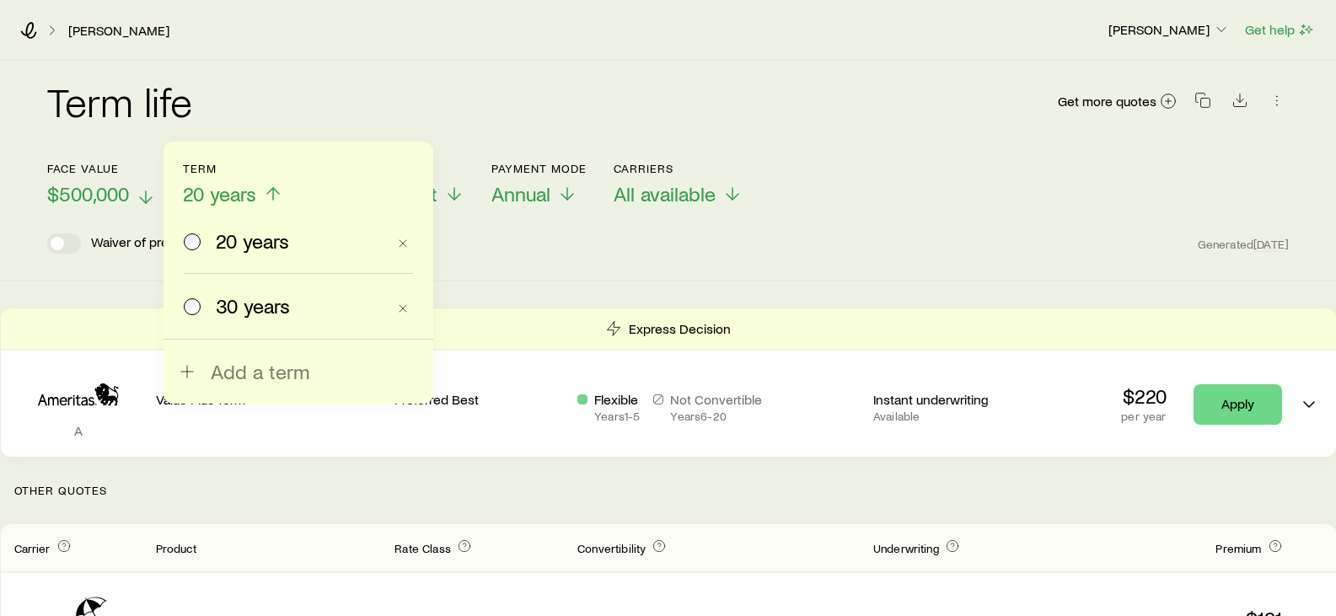
click at [260, 302] on span "30 years" at bounding box center [253, 306] width 74 height 24
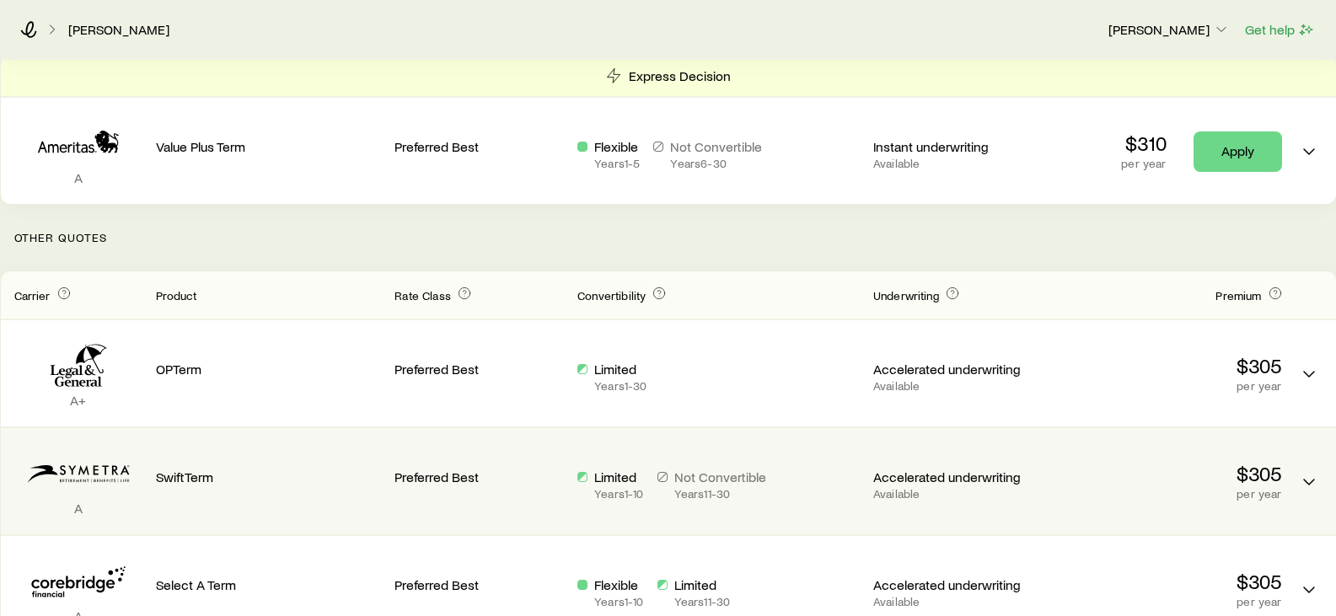
scroll to position [337, 0]
